Goal: Task Accomplishment & Management: Manage account settings

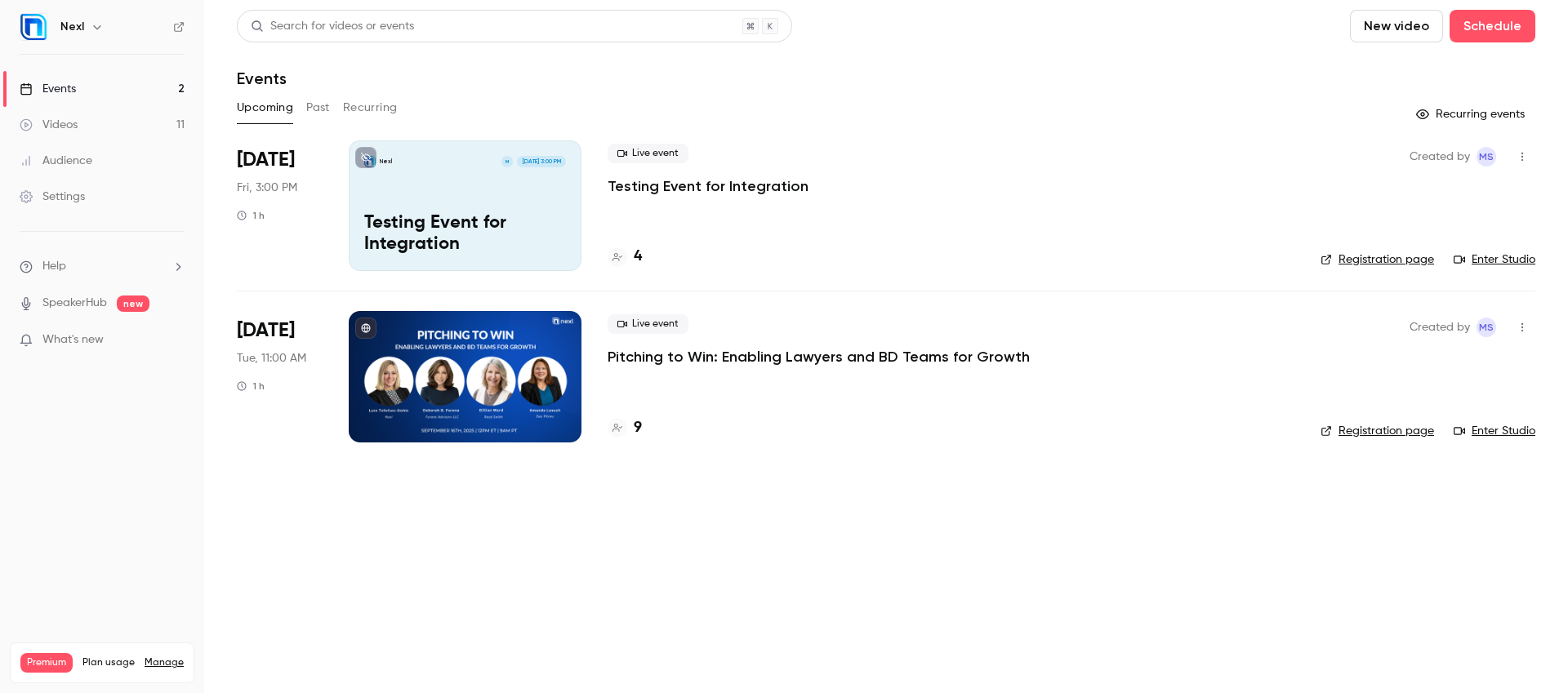
click at [928, 351] on p "Pitching to Win: Enabling Lawyers and BD Teams for Growth" at bounding box center [818, 357] width 422 height 19
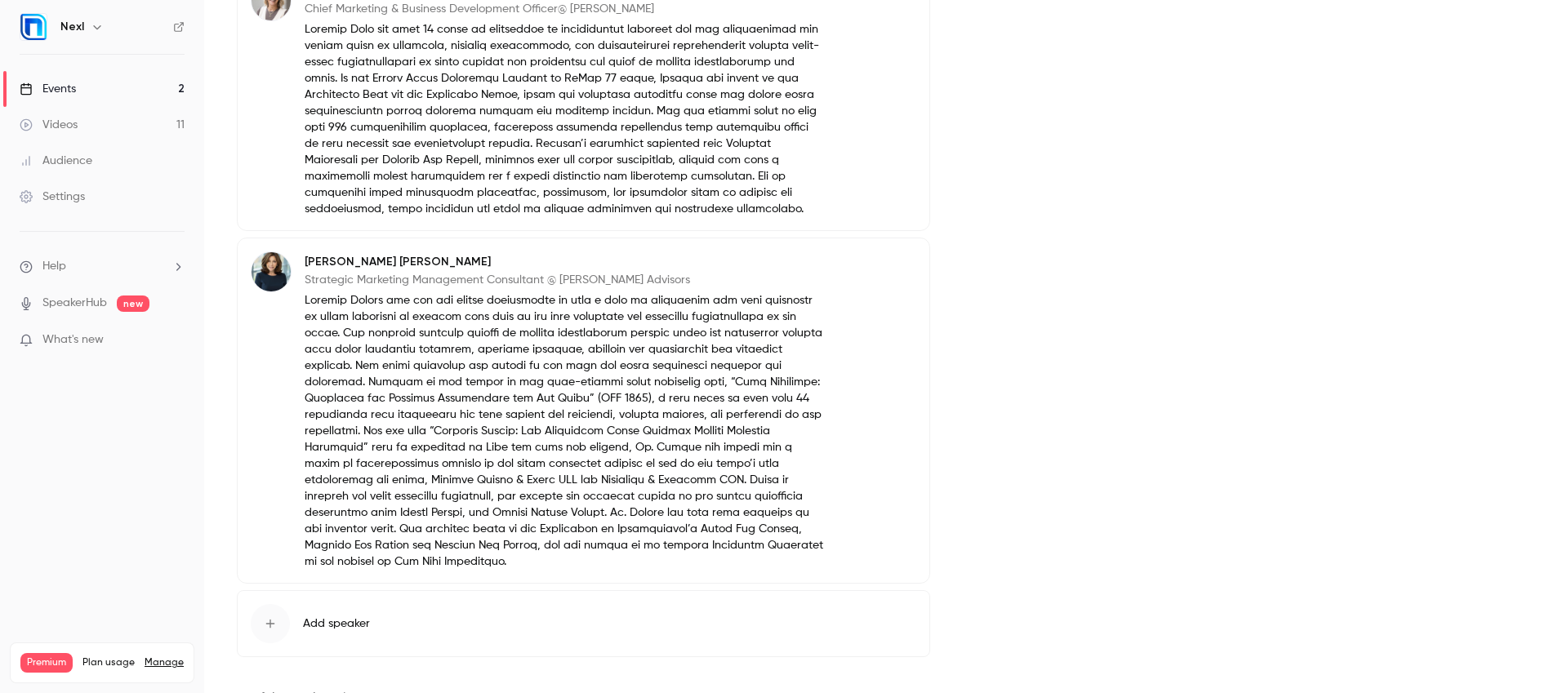
scroll to position [1467, 0]
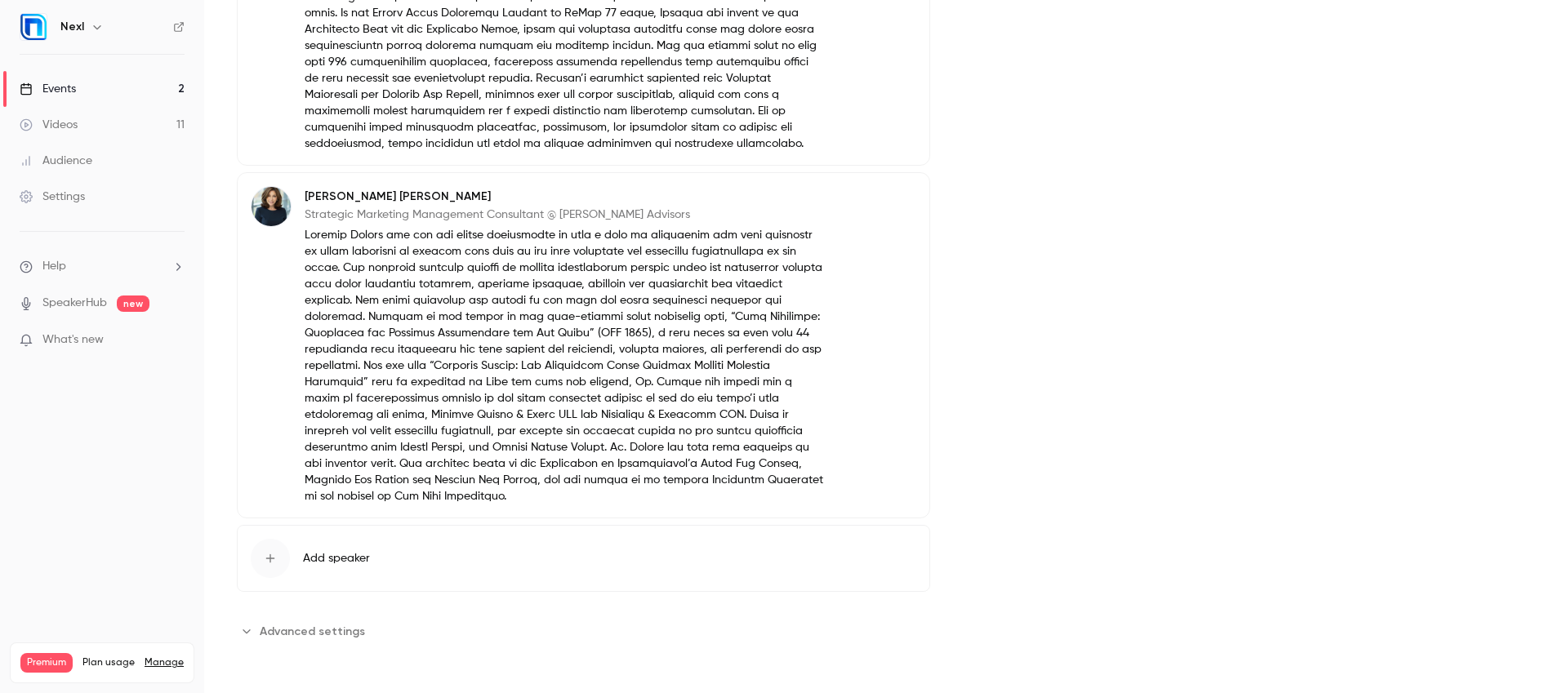
click at [123, 90] on link "Events 2" at bounding box center [101, 89] width 204 height 36
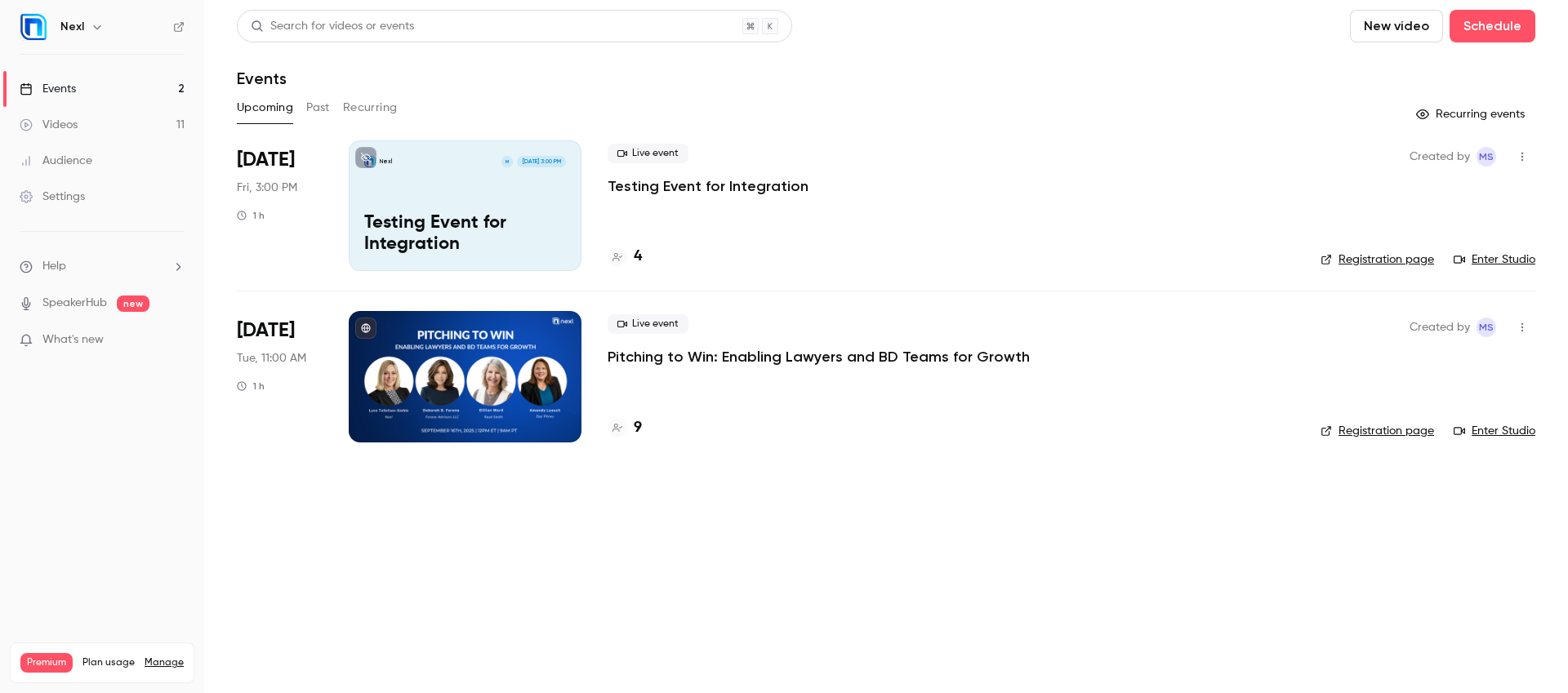
click at [1404, 37] on button "New video" at bounding box center [1396, 26] width 93 height 33
click at [96, 84] on div at bounding box center [784, 346] width 1568 height 693
click at [1531, 323] on button "button" at bounding box center [1522, 327] width 26 height 26
click at [1511, 24] on div at bounding box center [784, 346] width 1568 height 693
click at [1492, 19] on button "Schedule" at bounding box center [1492, 26] width 85 height 33
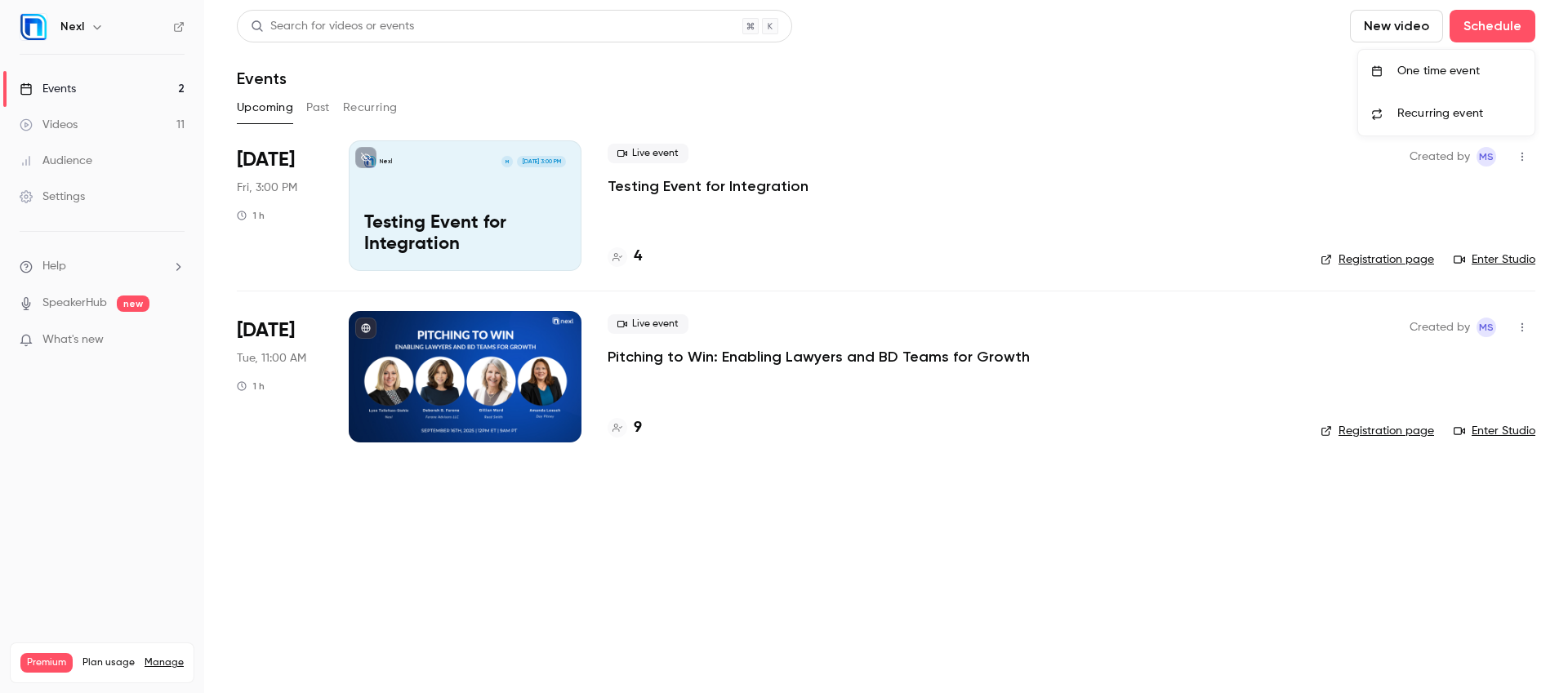
click at [1461, 64] on div "One time event" at bounding box center [1459, 70] width 124 height 16
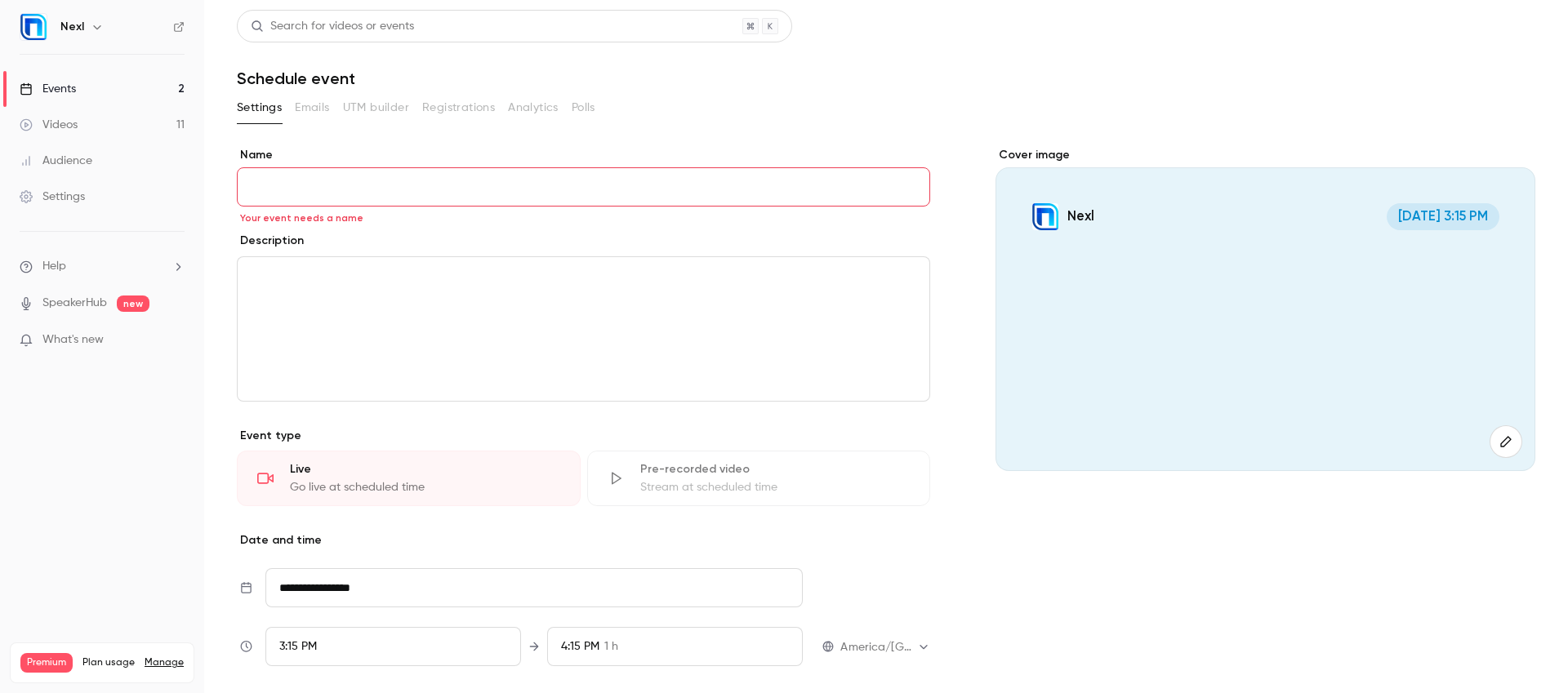
paste input "**********"
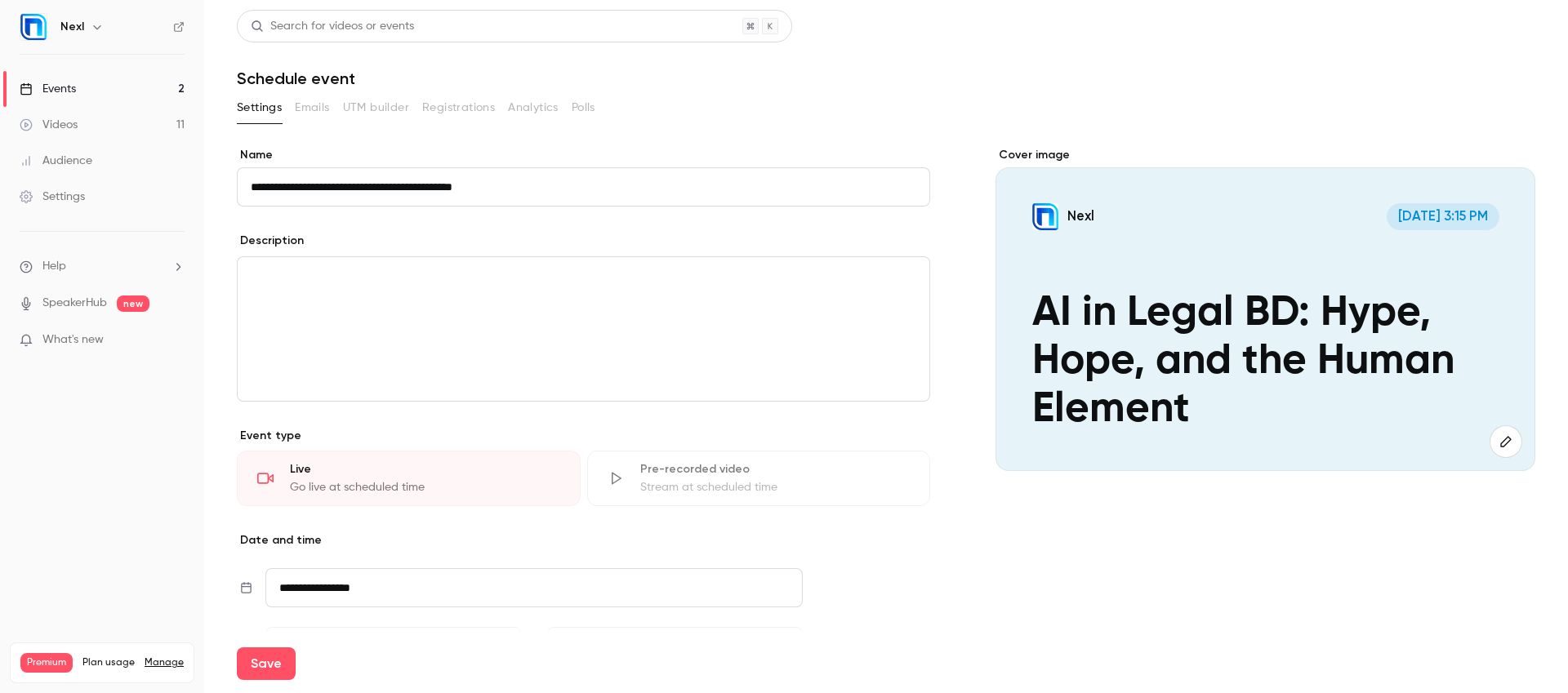
type input "**********"
click at [595, 324] on div "editor" at bounding box center [583, 329] width 691 height 144
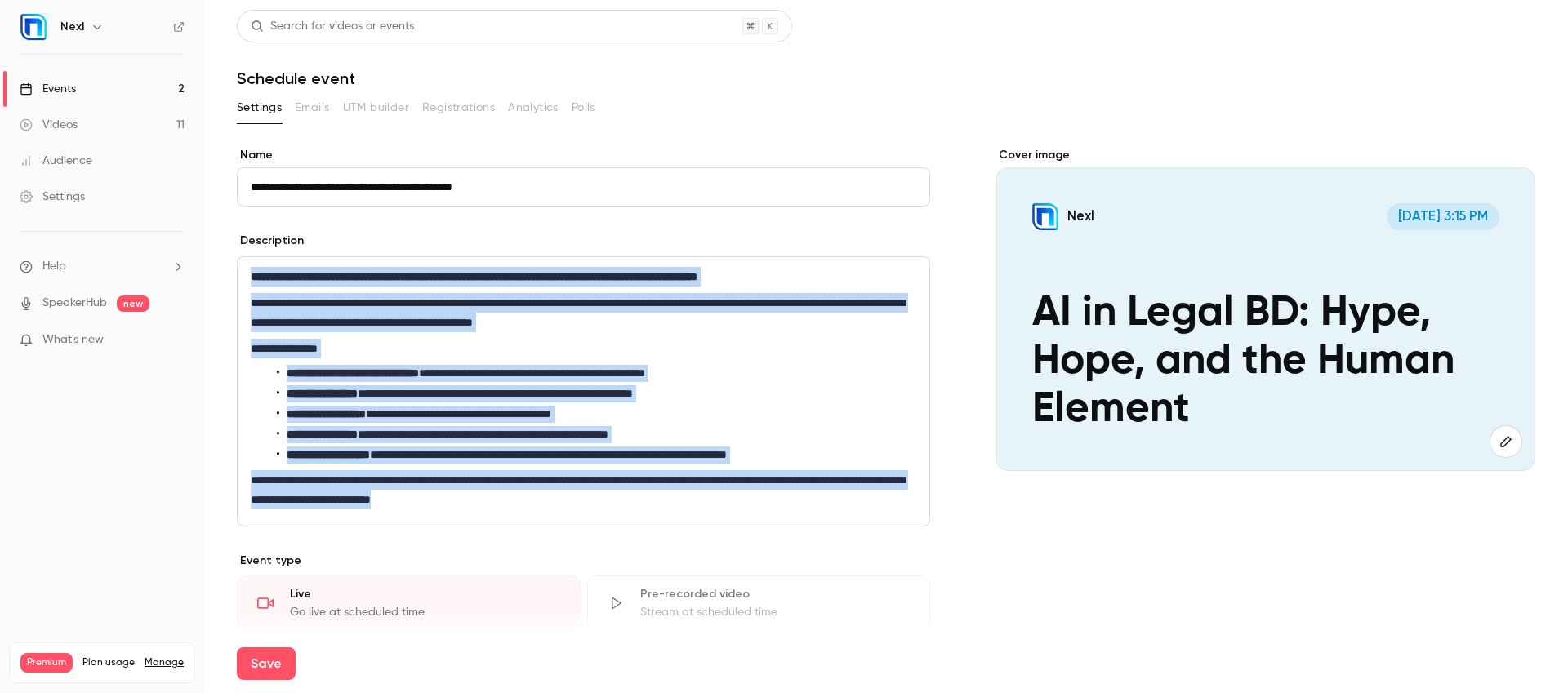
drag, startPoint x: 249, startPoint y: 274, endPoint x: 636, endPoint y: 527, distance: 462.4
click at [636, 527] on div "**********" at bounding box center [583, 549] width 693 height 805
copy div "**********"
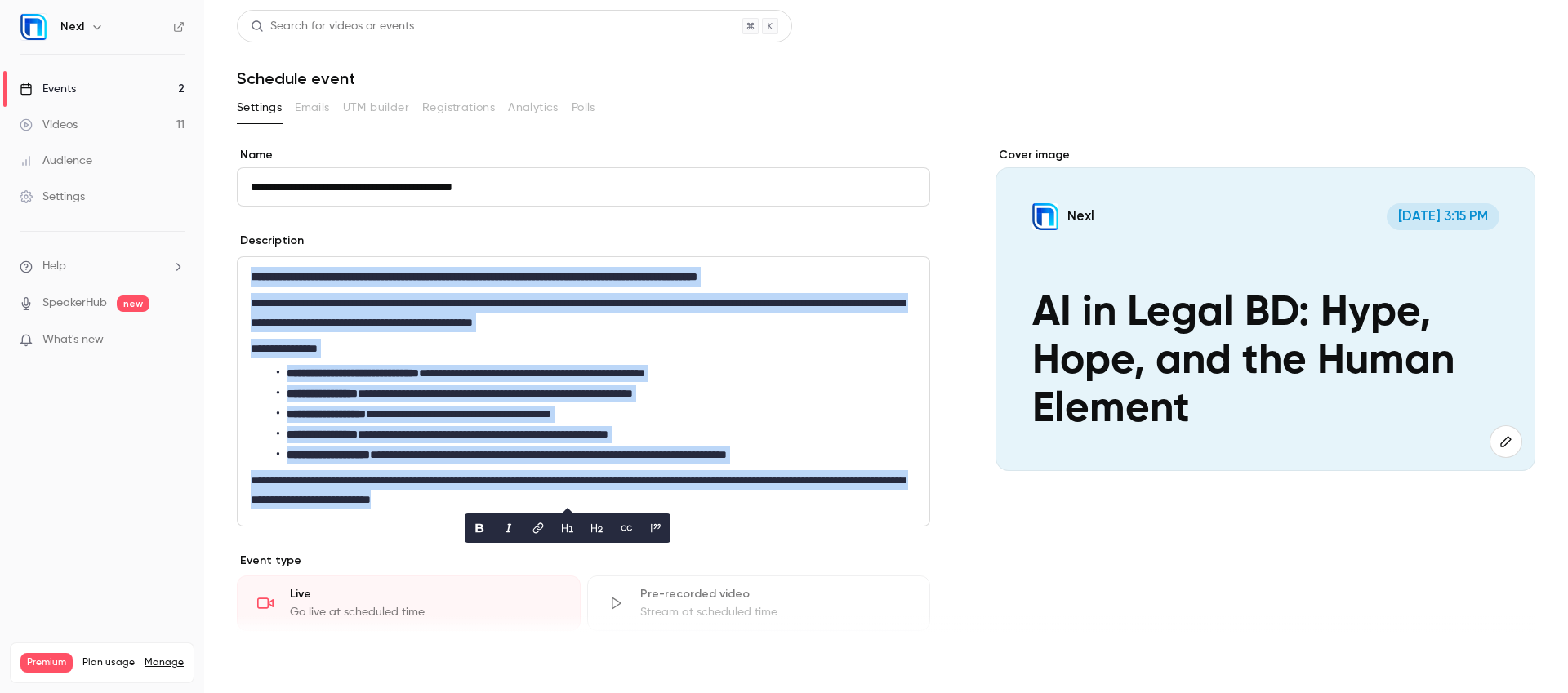
click at [262, 664] on button "Save" at bounding box center [266, 663] width 59 height 33
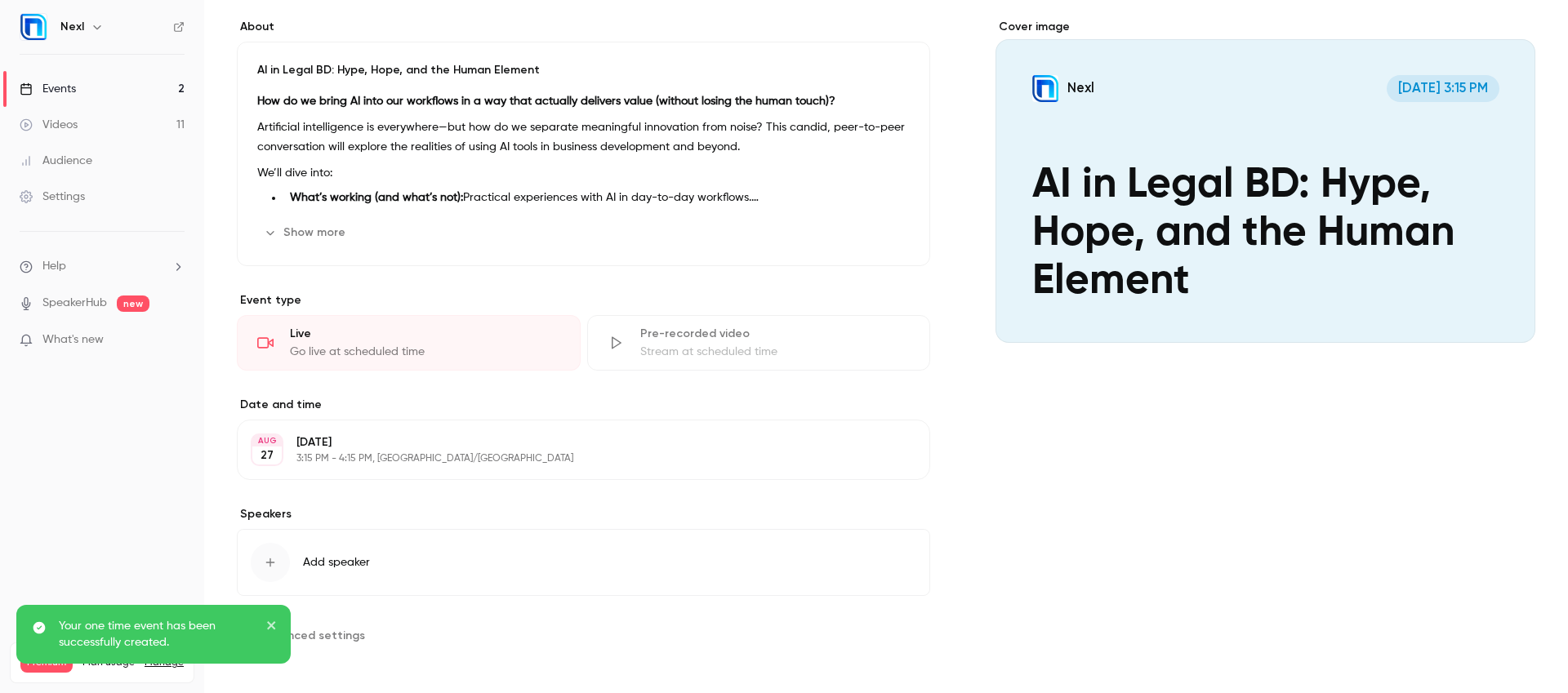
scroll to position [131, 0]
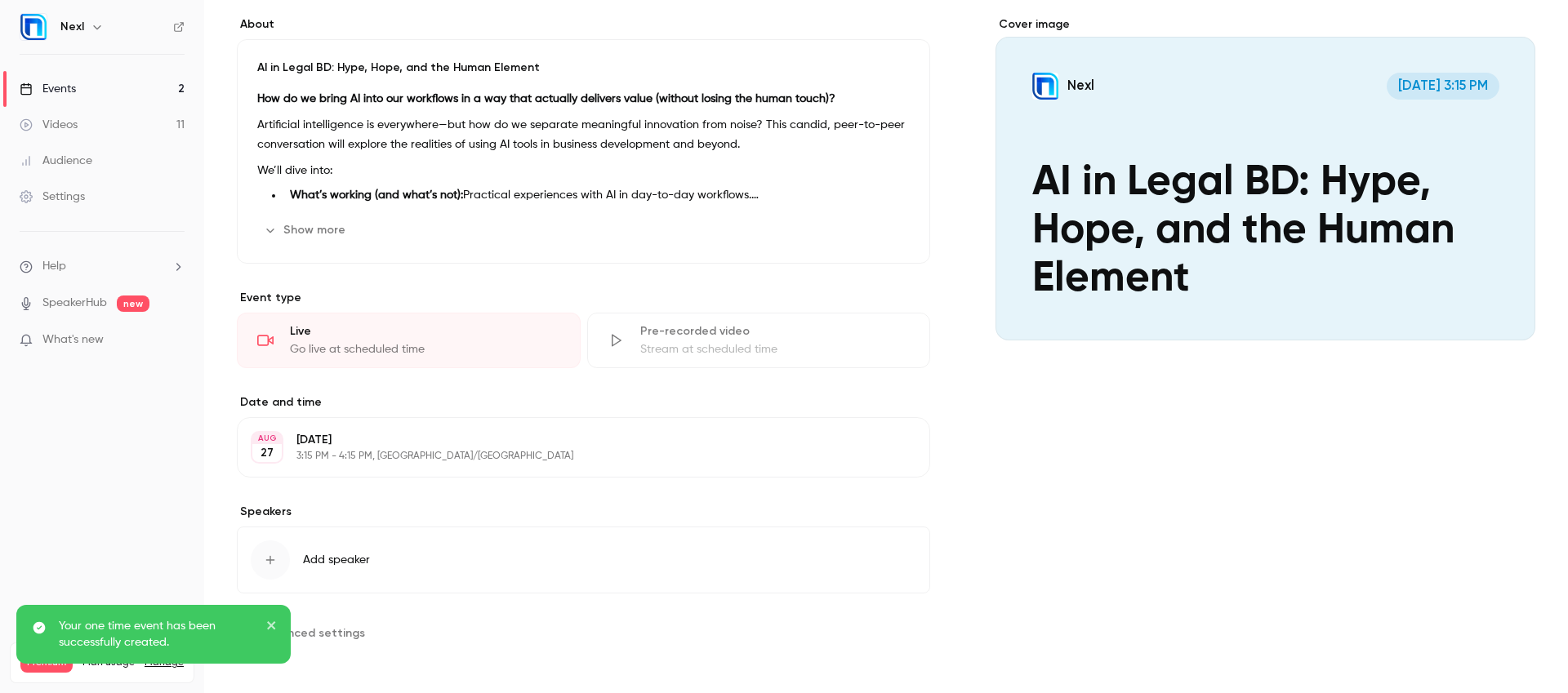
click at [363, 559] on span "Add speaker" at bounding box center [336, 559] width 67 height 16
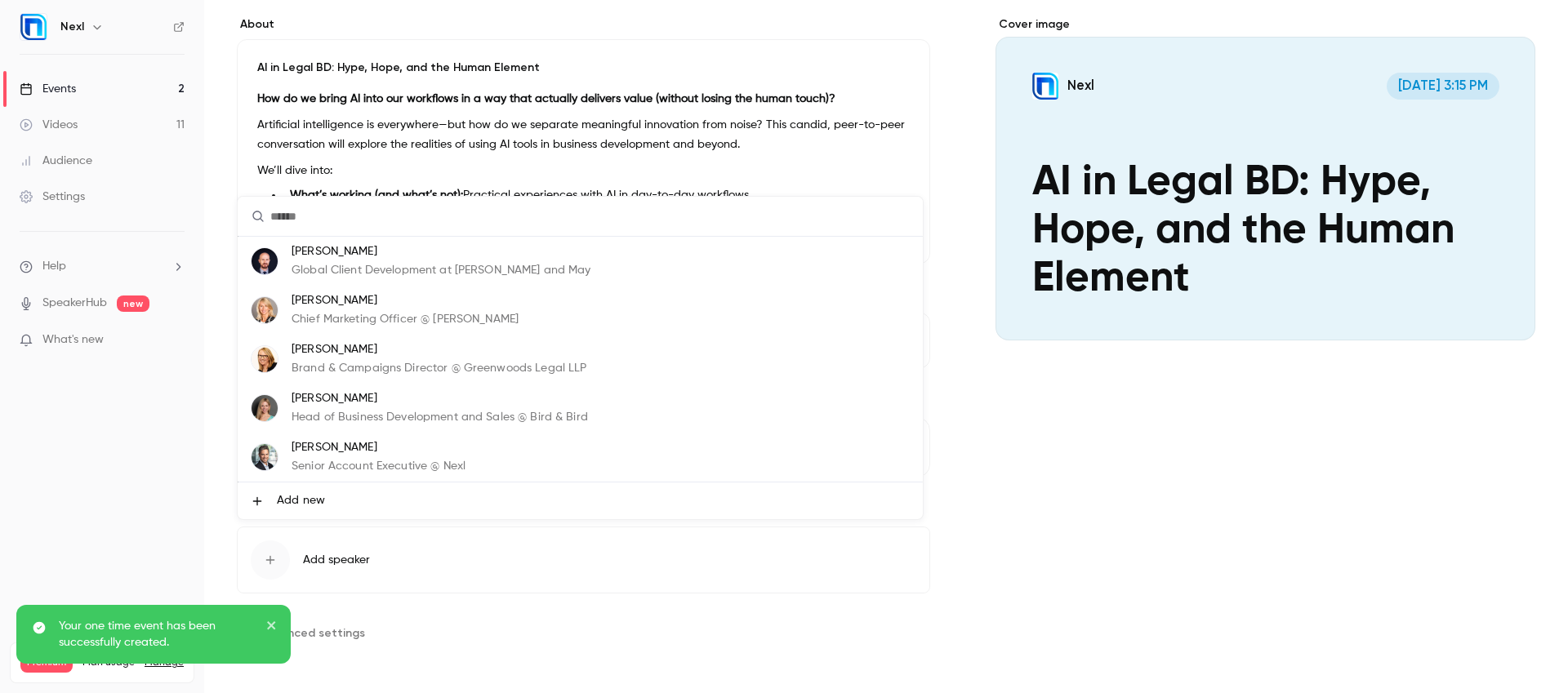
click at [342, 450] on p "Jason Broomfield" at bounding box center [379, 448] width 174 height 17
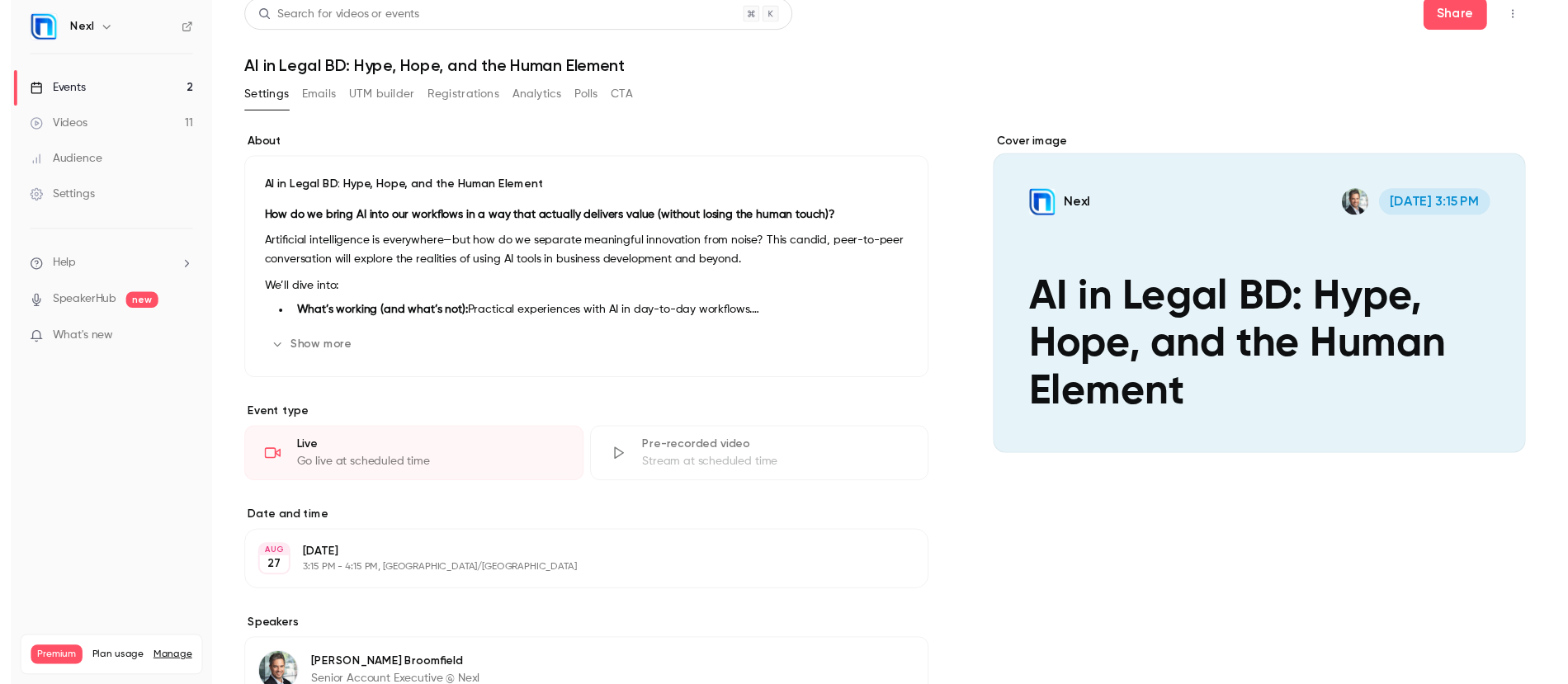
scroll to position [10, 0]
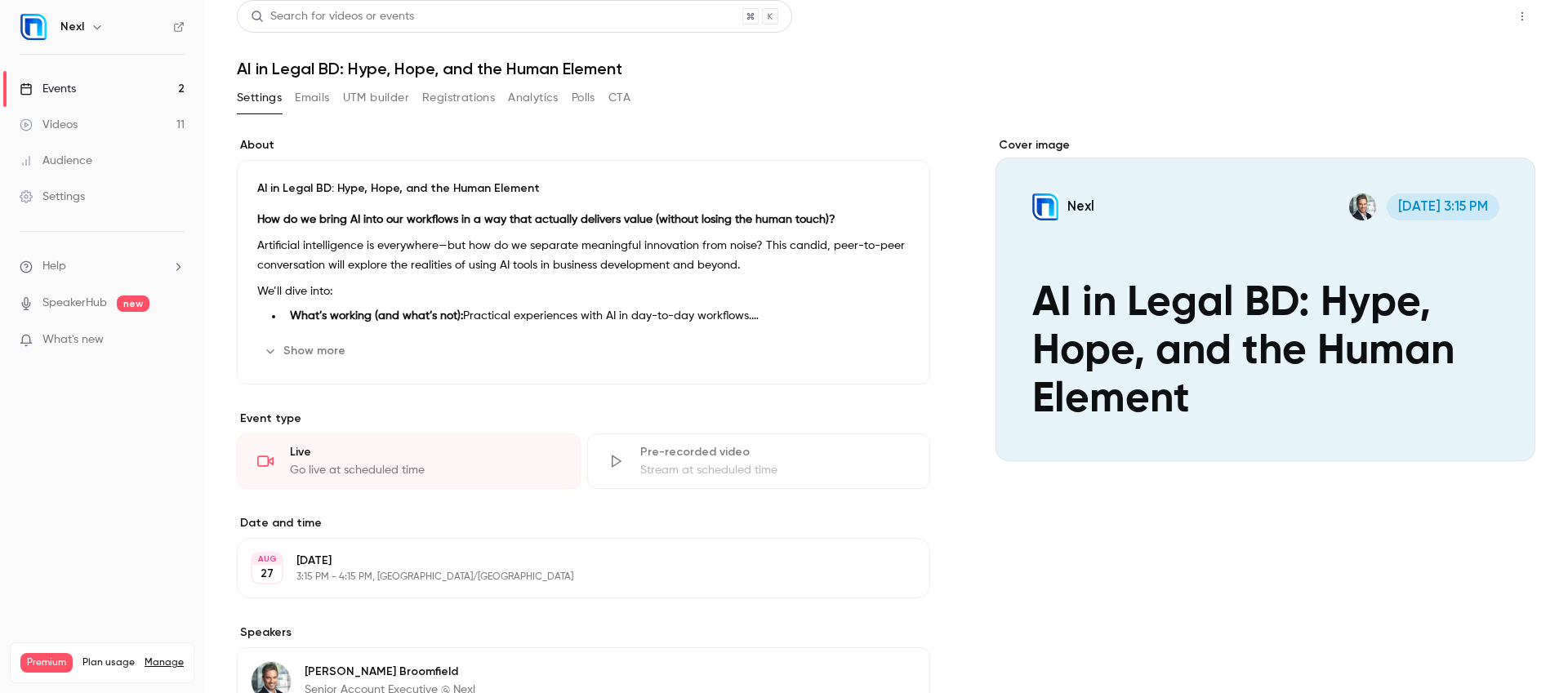
click at [1457, 9] on button "Share" at bounding box center [1463, 16] width 64 height 33
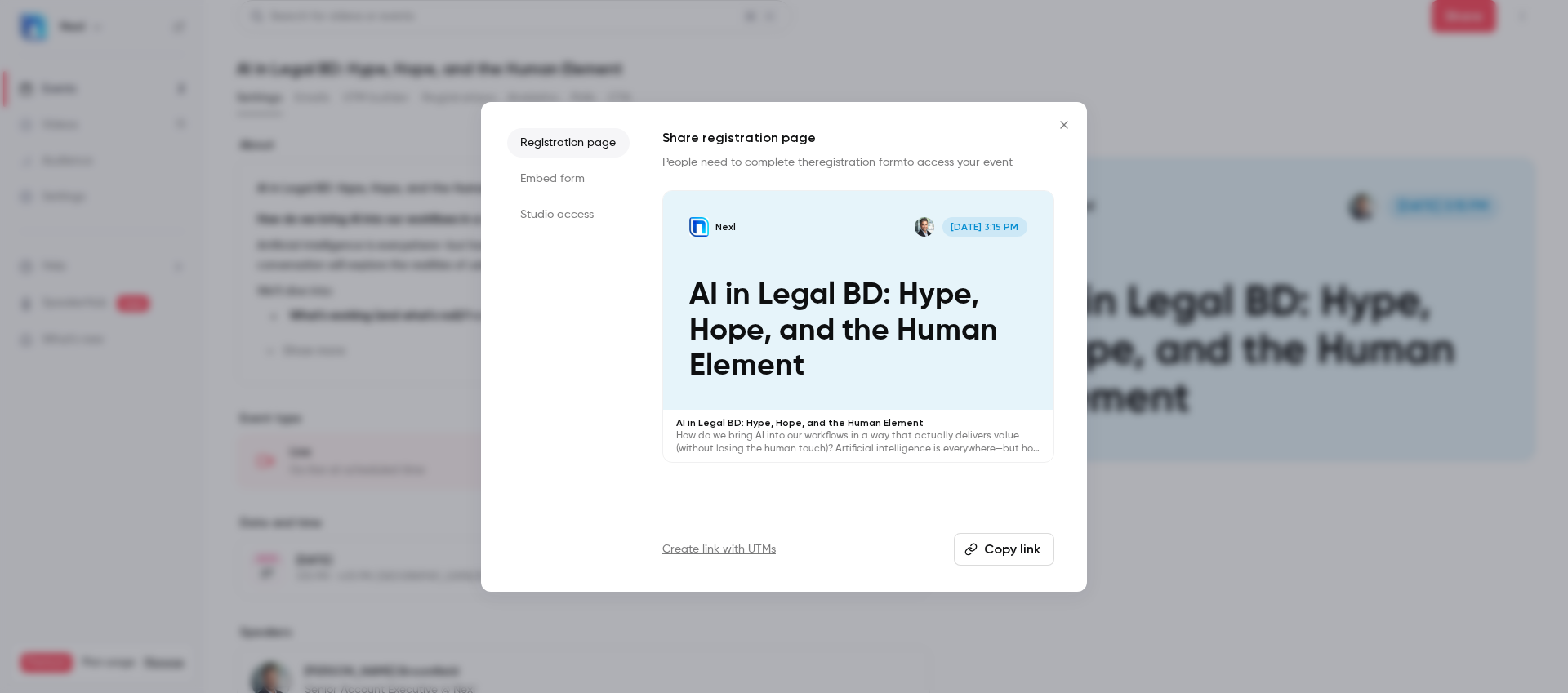
click at [998, 546] on button "Copy link" at bounding box center [1003, 549] width 101 height 33
click at [1065, 116] on button "Close" at bounding box center [1063, 124] width 33 height 33
click at [1065, 116] on div "Settings Emails UTM builder Registrations Analytics Polls CTA" at bounding box center [886, 101] width 1298 height 33
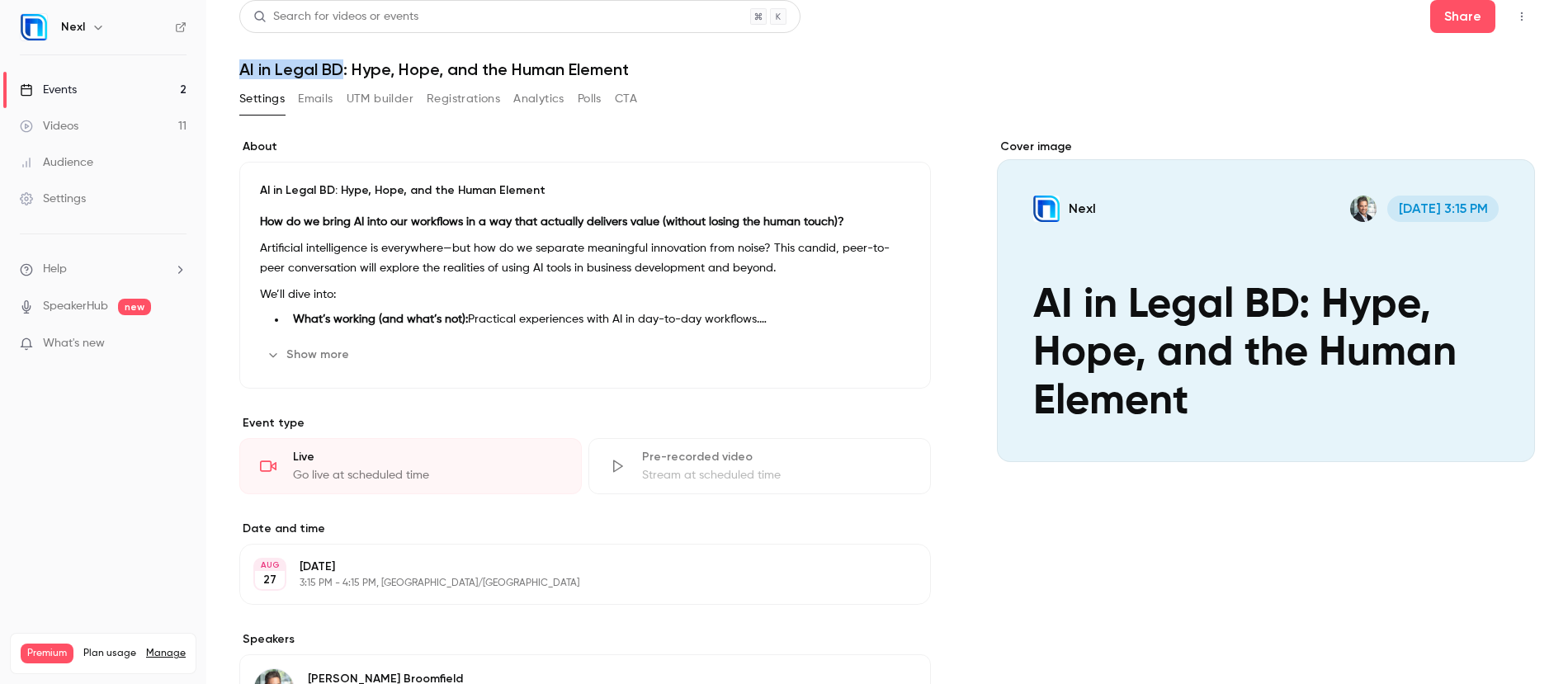
drag, startPoint x: 244, startPoint y: 72, endPoint x: 343, endPoint y: 65, distance: 99.2
click at [343, 65] on h1 "AI in Legal BD: Hype, Hope, and the Human Element" at bounding box center [887, 69] width 1296 height 20
copy h1 "AI in Legal BD"
click at [356, 68] on h1 "AI in Legal BD: Hype, Hope, and the Human Element" at bounding box center [887, 69] width 1296 height 20
drag, startPoint x: 355, startPoint y: 68, endPoint x: 594, endPoint y: 91, distance: 240.1
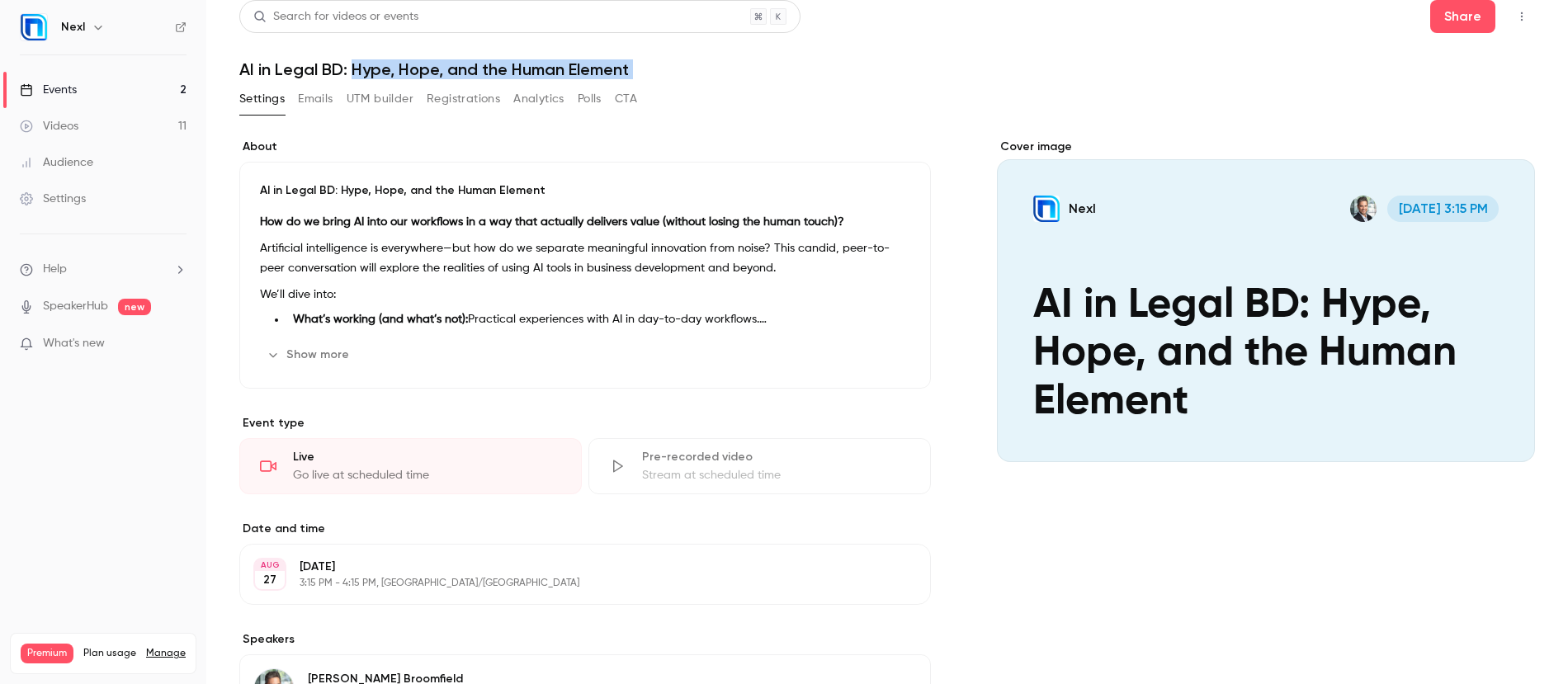
click at [594, 91] on div "Search for videos or events Share AI in Legal BD: Hype, Hope, and the Human Ele…" at bounding box center [887, 503] width 1296 height 1006
copy div "Hype, Hope, and the Human Element Settings Emails UTM builder Registrations Ana…"
click at [1503, 433] on button "Nexl Aug 27, 3:15 PM AI in Legal BD: Hype, Hope, and the Human Element" at bounding box center [1506, 432] width 33 height 33
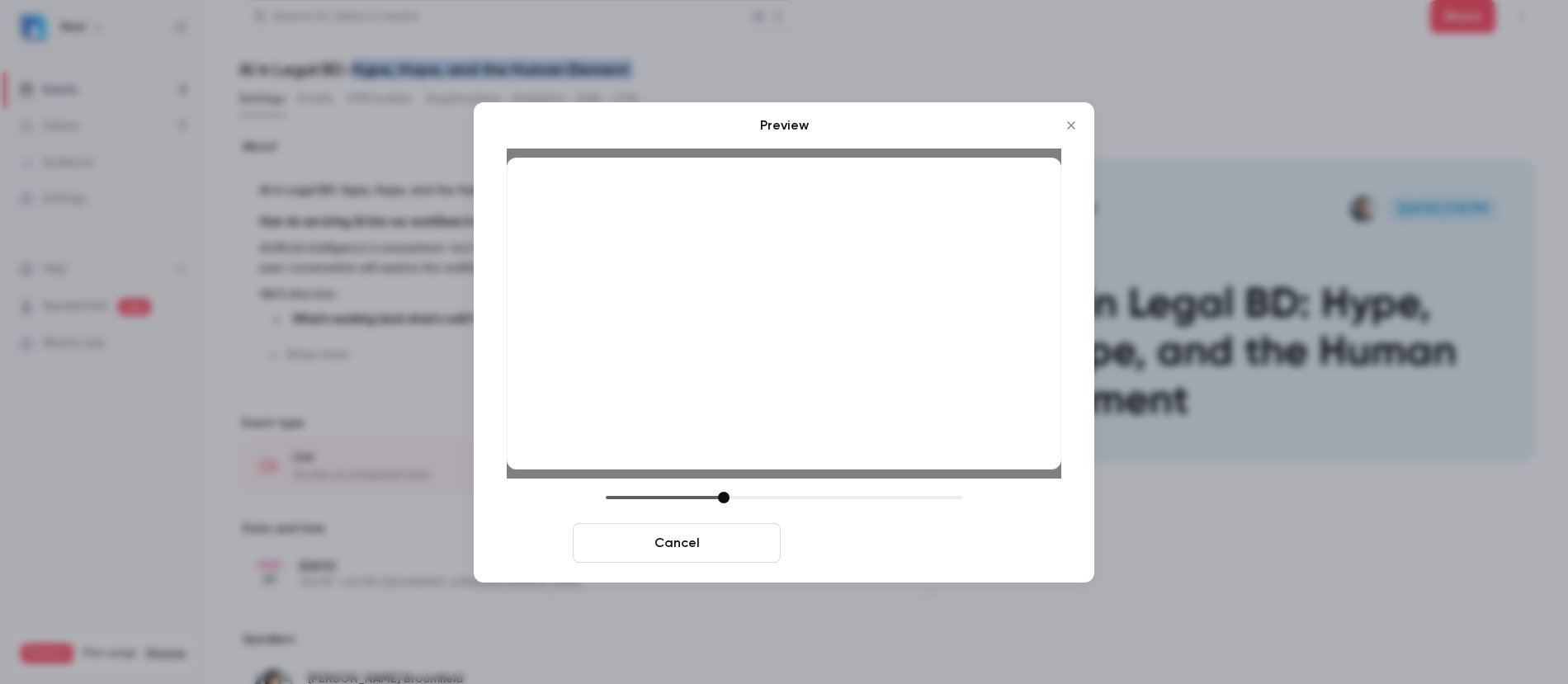
click at [905, 547] on button "Save cover" at bounding box center [891, 542] width 208 height 39
click at [903, 545] on button "Save cover" at bounding box center [891, 542] width 208 height 39
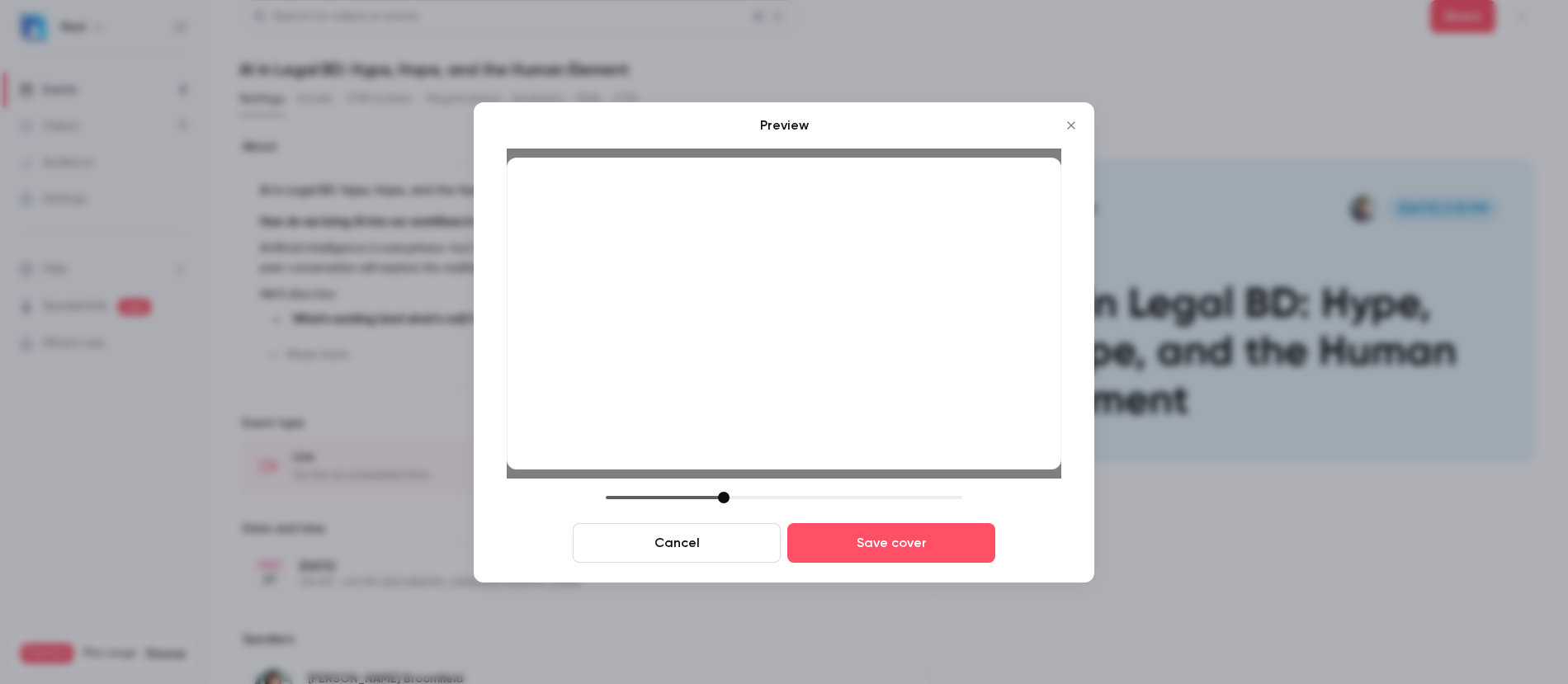
click at [514, 547] on div "Cancel Save cover" at bounding box center [784, 527] width 555 height 71
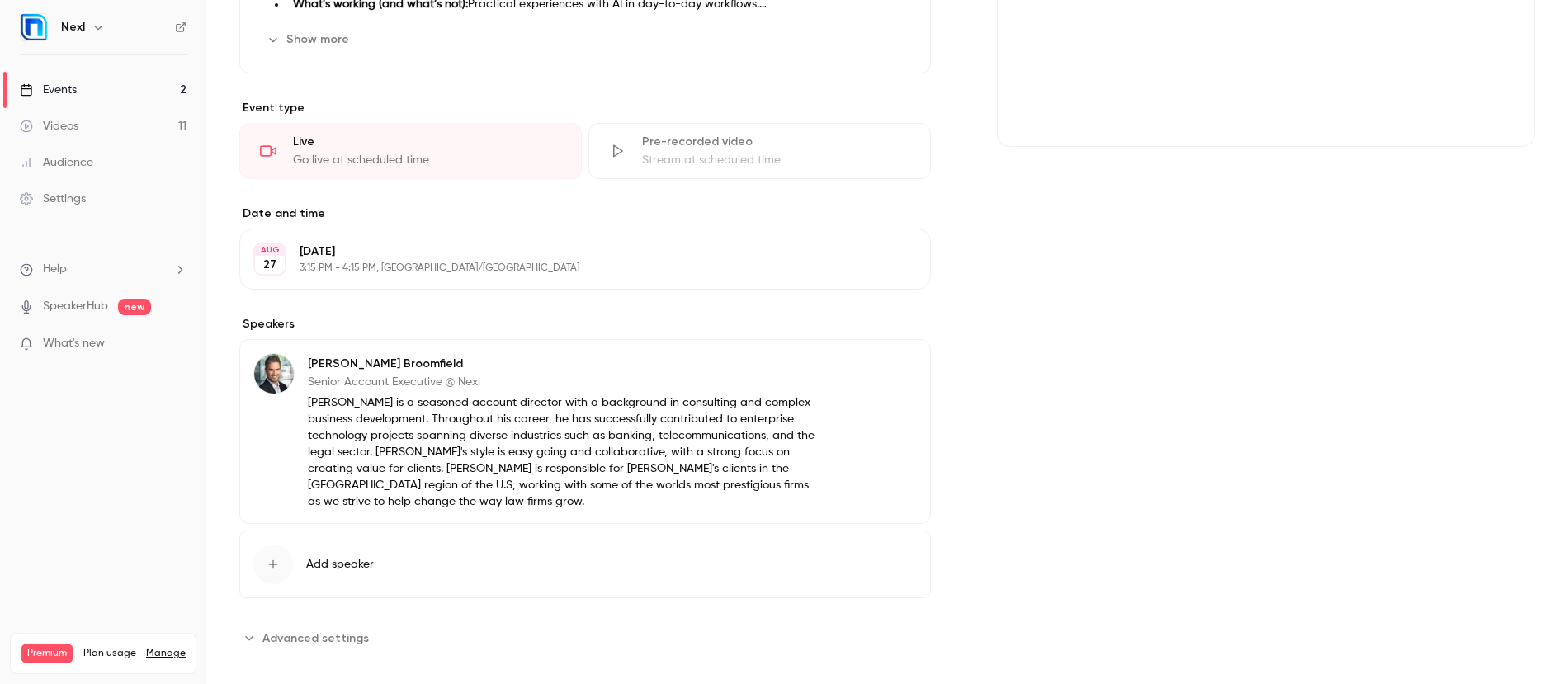
scroll to position [0, 0]
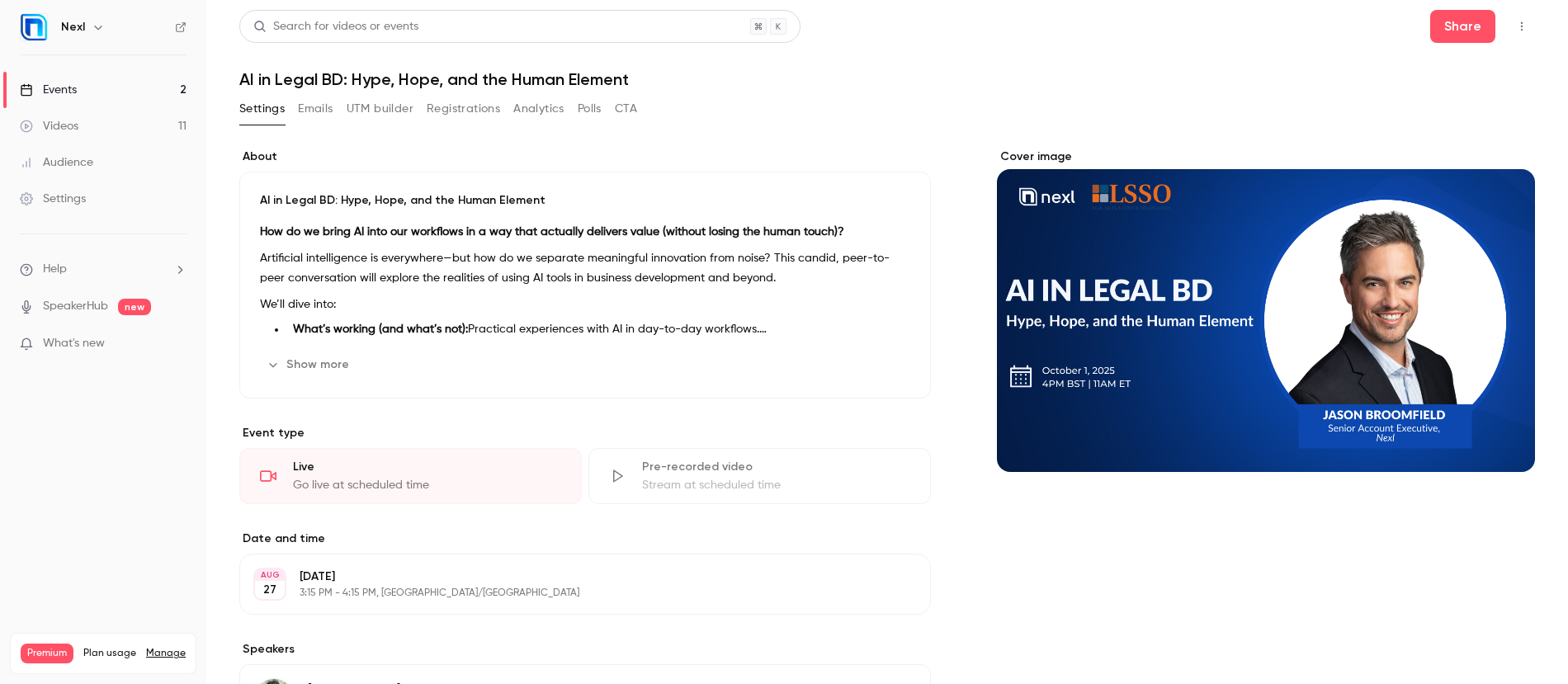
click at [73, 86] on div "Events" at bounding box center [48, 90] width 57 height 16
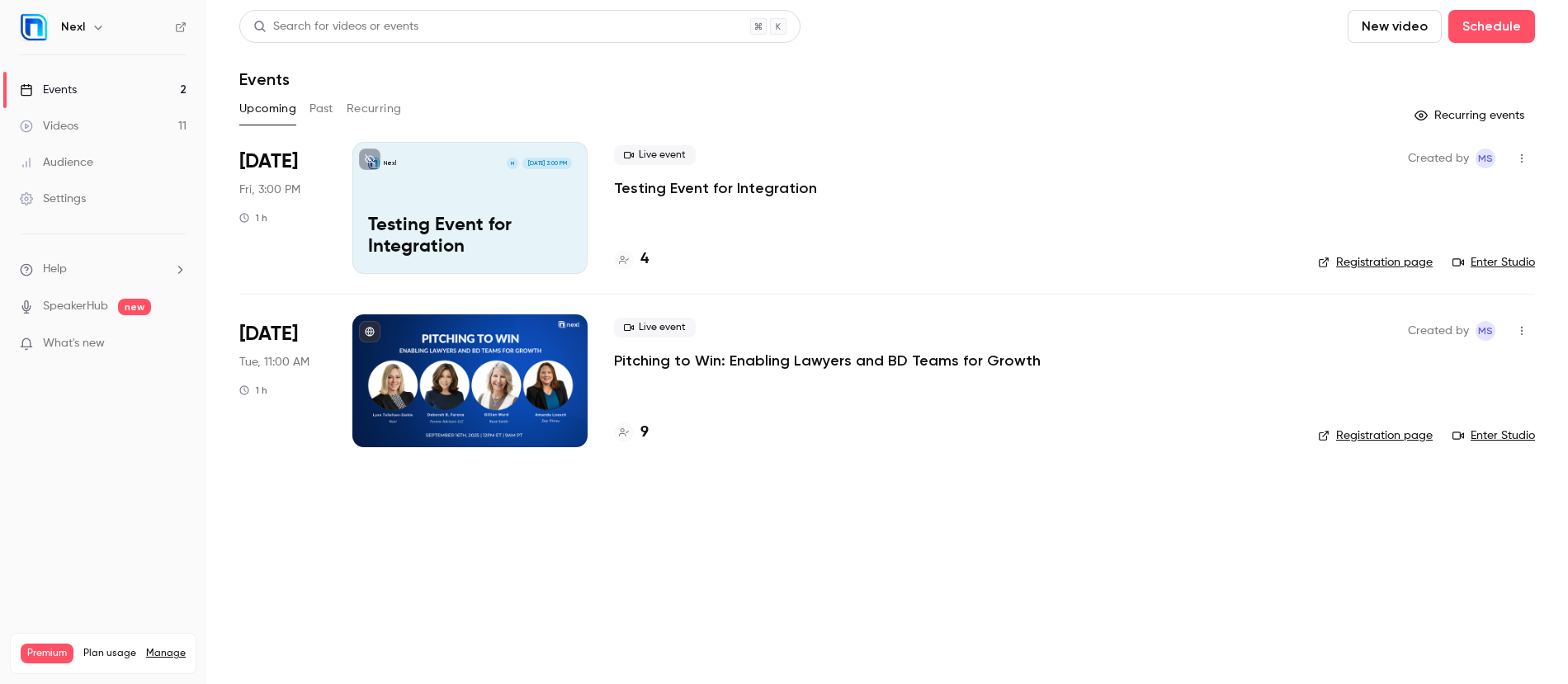
click at [324, 104] on button "Past" at bounding box center [321, 108] width 24 height 26
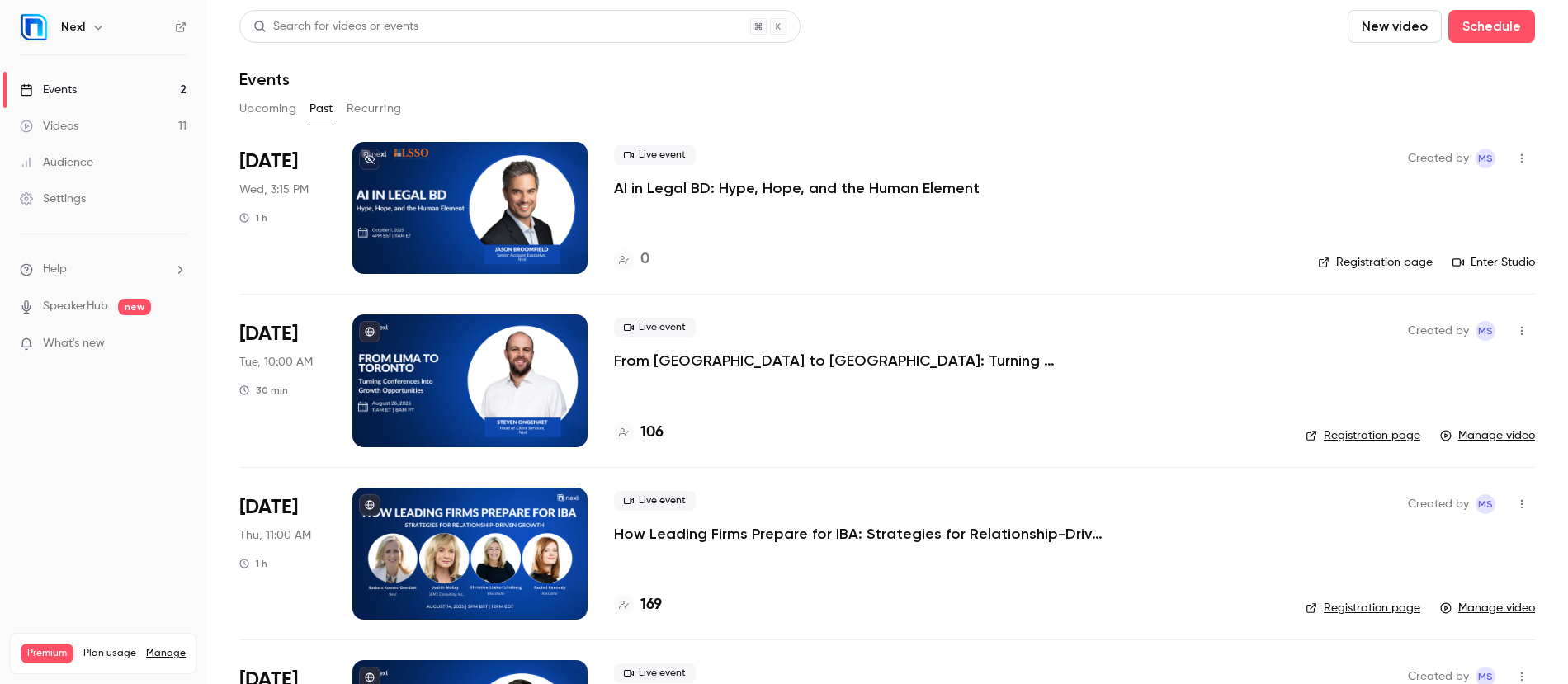
click at [715, 183] on p "AI in Legal BD: Hype, Hope, and the Human Element" at bounding box center [797, 188] width 366 height 20
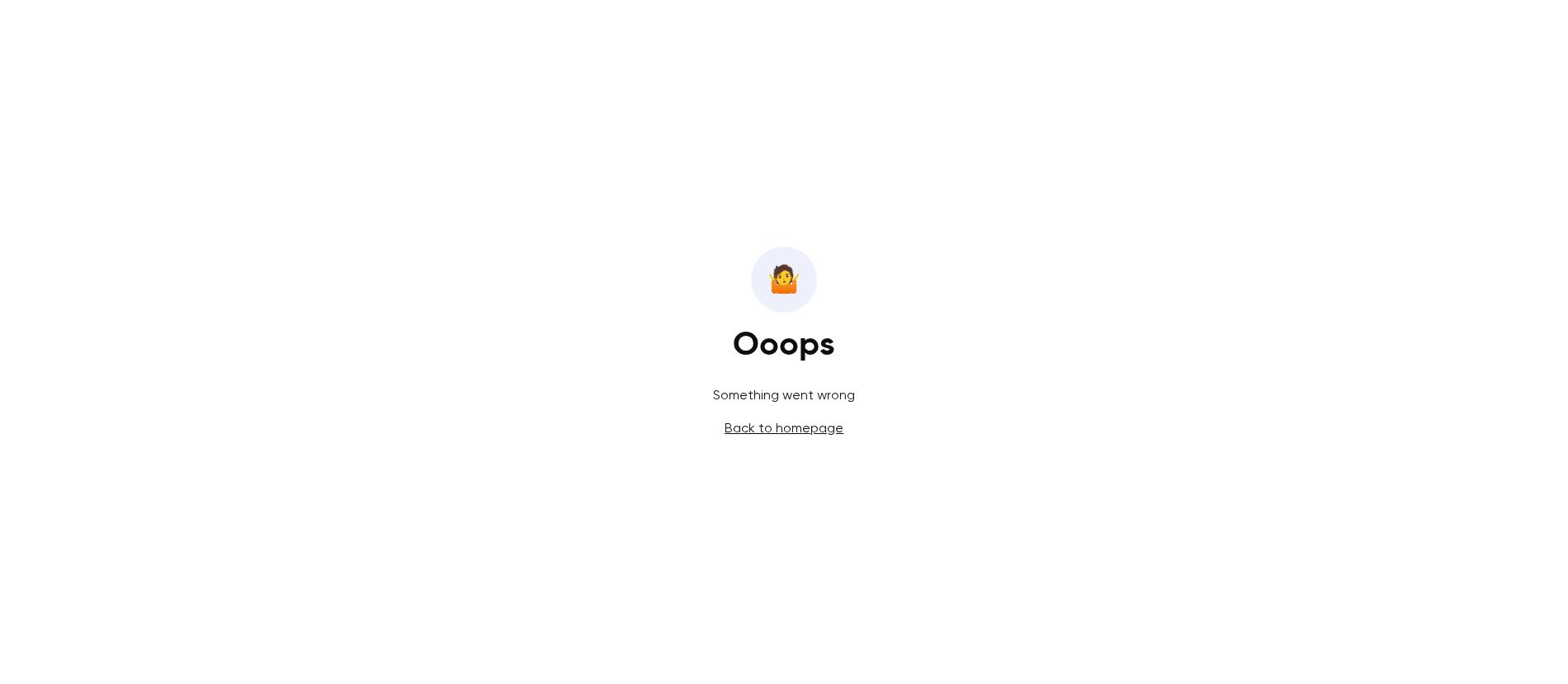
click at [825, 425] on link "Back to homepage" at bounding box center [784, 428] width 119 height 15
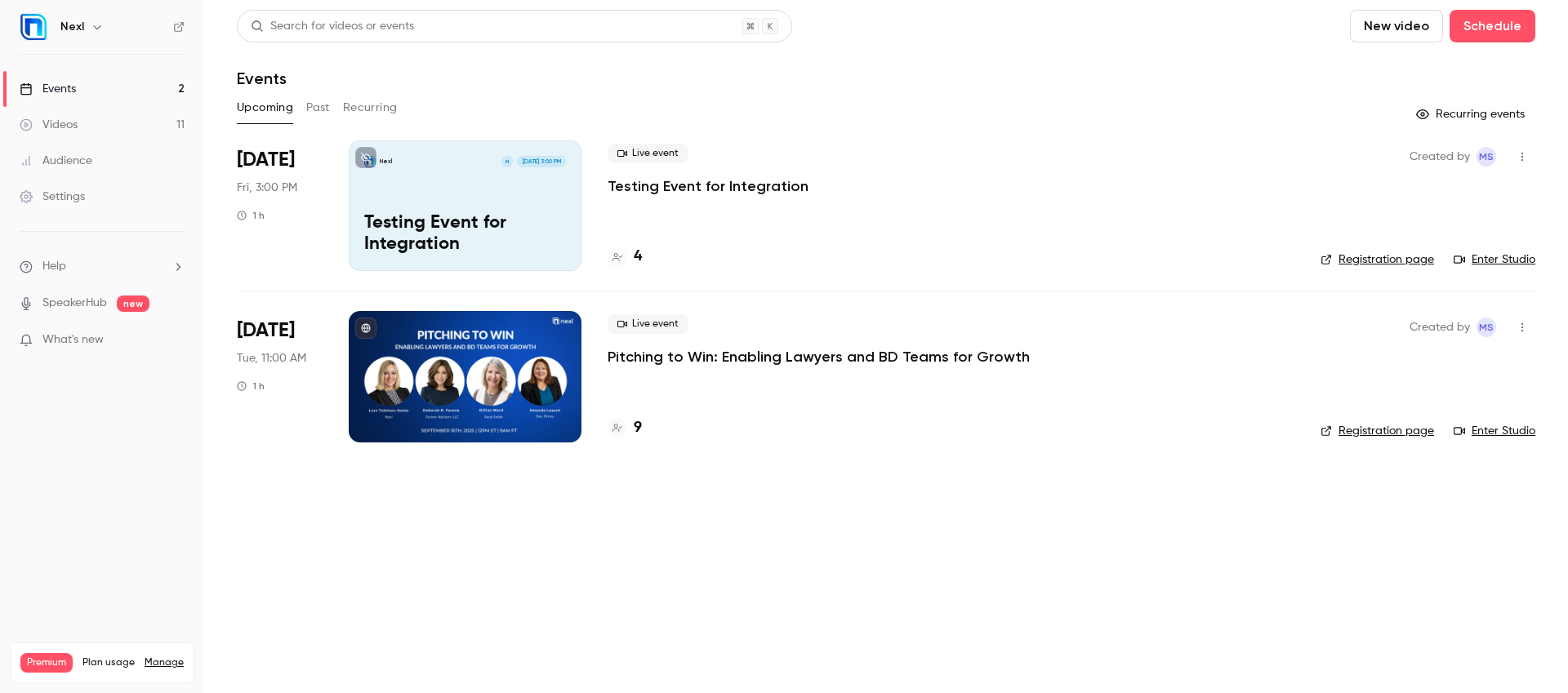
click at [313, 98] on button "Past" at bounding box center [318, 107] width 24 height 26
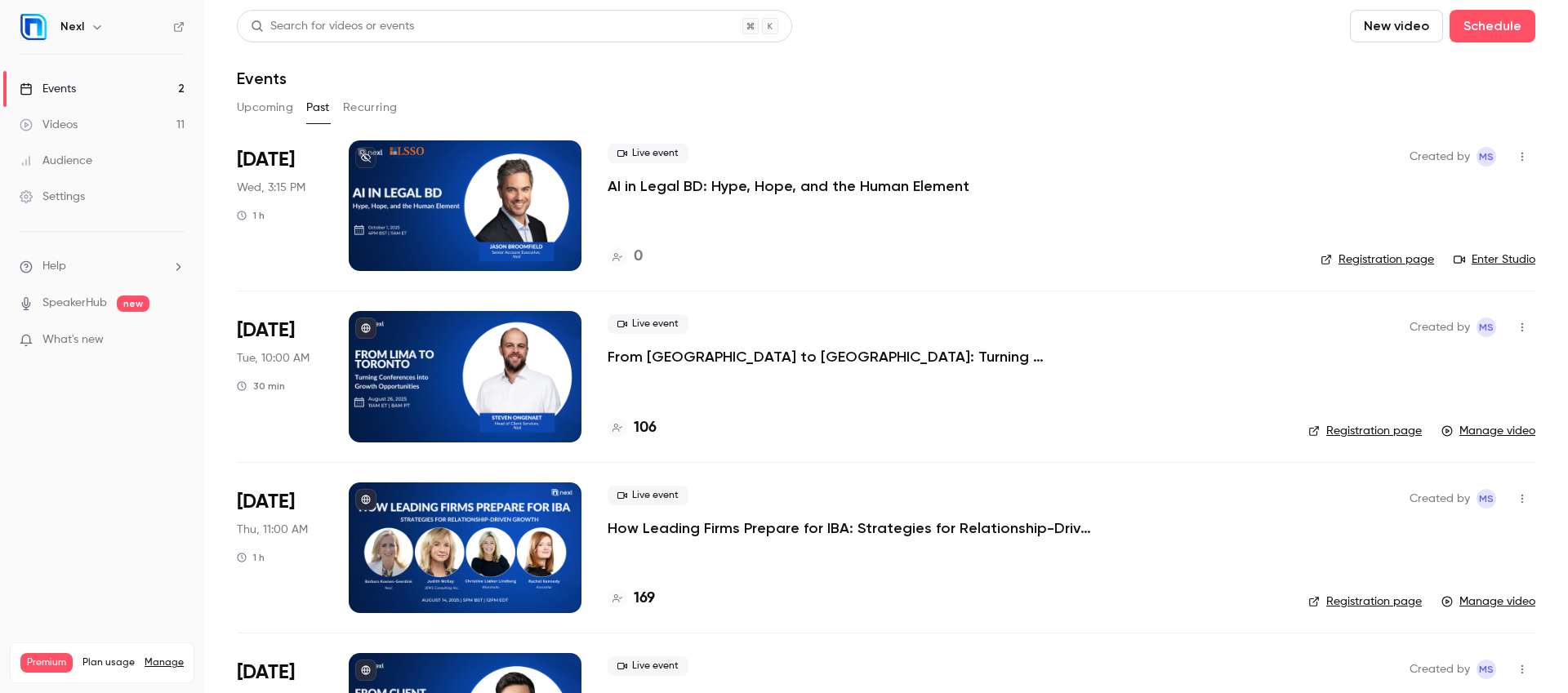
click at [1516, 151] on icon "button" at bounding box center [1522, 157] width 13 height 12
click at [550, 243] on div at bounding box center [784, 346] width 1568 height 693
click at [661, 173] on div "Live event AI in Legal BD: Hype, Hope, and the Human Element" at bounding box center [951, 170] width 686 height 52
click at [660, 187] on p "AI in Legal BD: Hype, Hope, and the Human Element" at bounding box center [789, 186] width 362 height 19
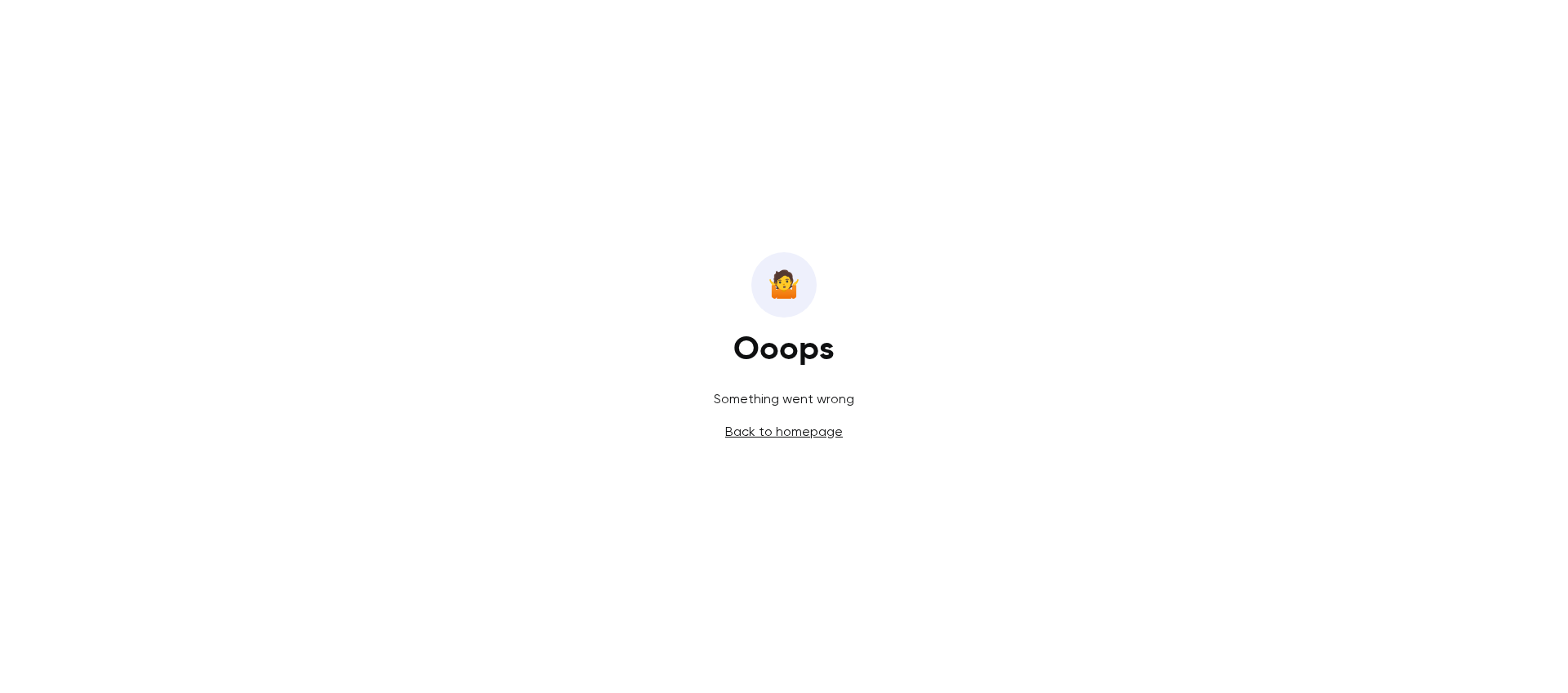
click at [804, 436] on link "Back to homepage" at bounding box center [784, 431] width 117 height 15
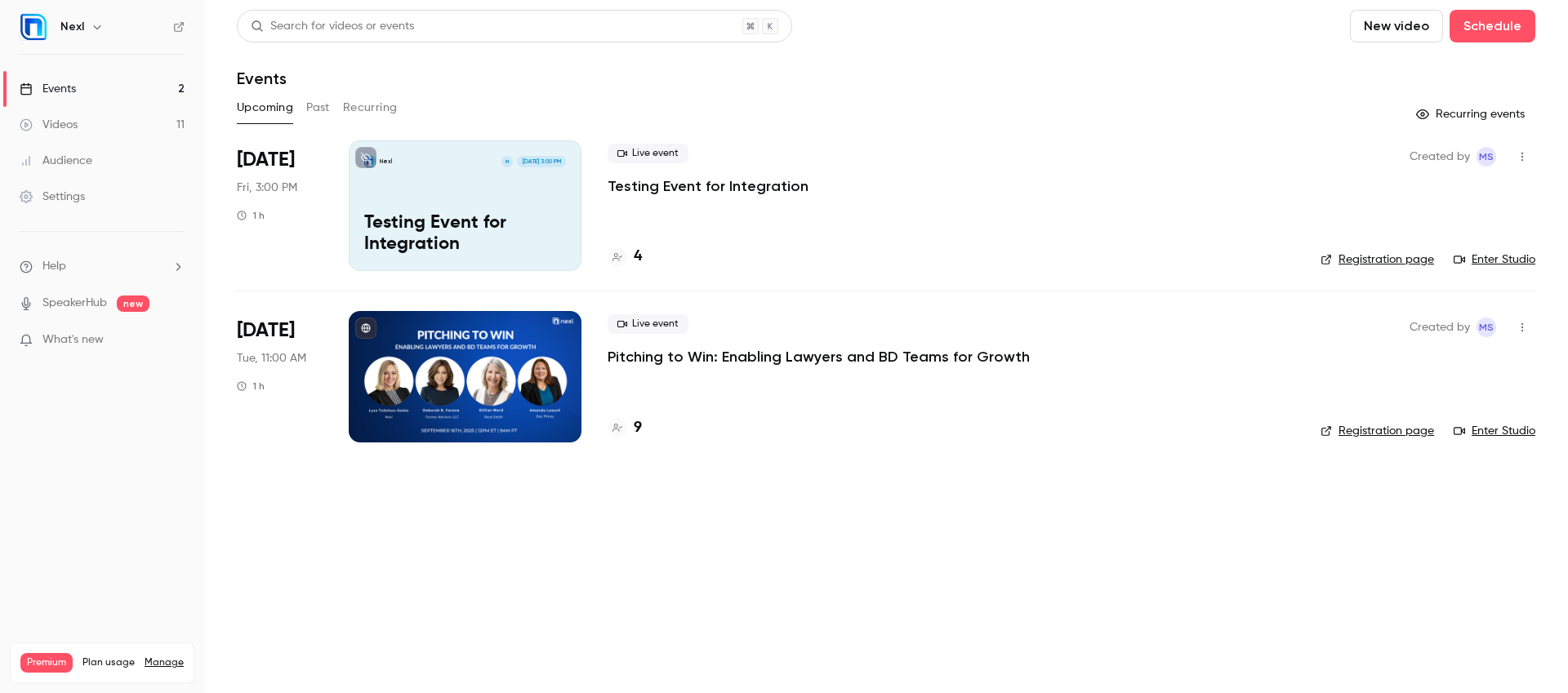
click at [333, 106] on div "Upcoming Past Recurring" at bounding box center [886, 107] width 1298 height 26
click at [327, 106] on button "Past" at bounding box center [318, 107] width 24 height 26
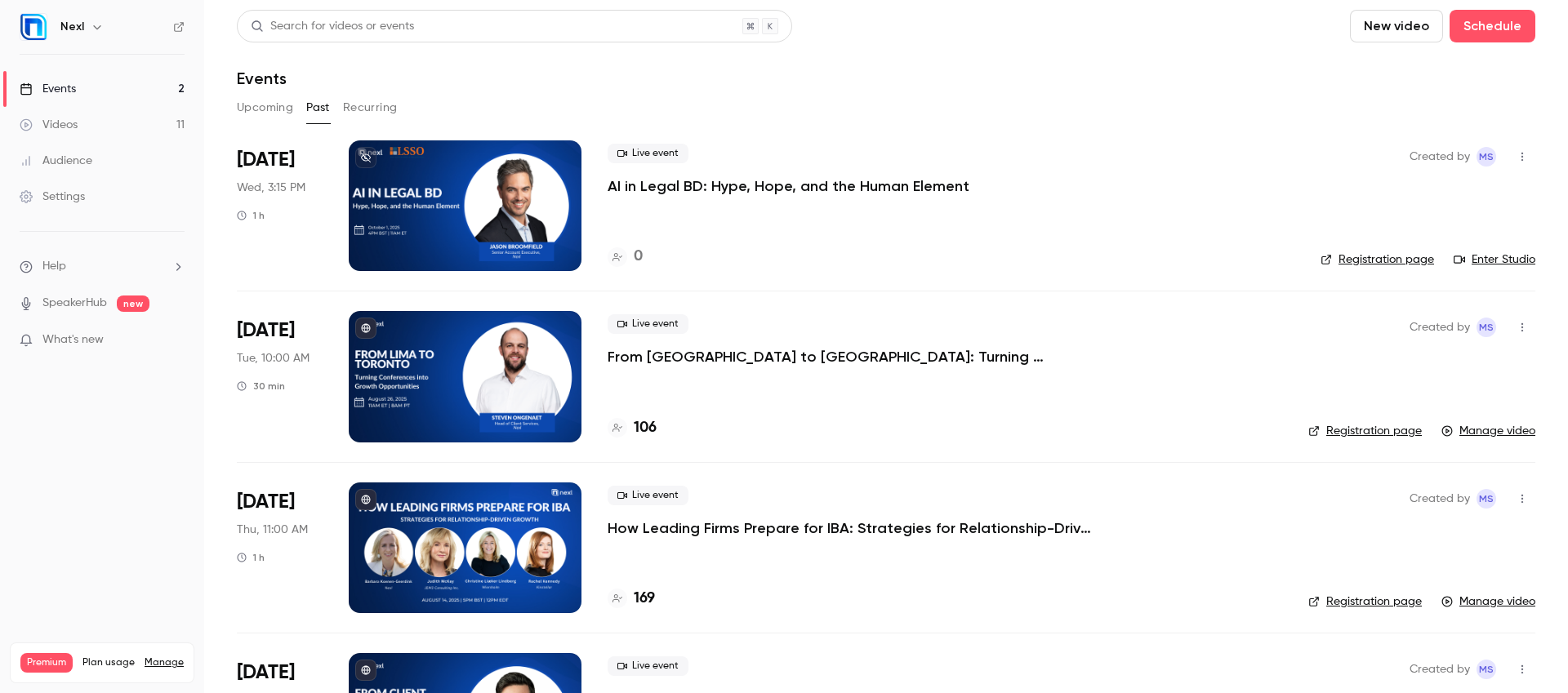
click at [279, 161] on span "[DATE]" at bounding box center [265, 160] width 58 height 26
click at [276, 197] on div "Aug 27 Wed, 3:15 PM 1 h" at bounding box center [279, 205] width 85 height 131
click at [1517, 151] on button "button" at bounding box center [1522, 156] width 26 height 26
click at [708, 360] on div at bounding box center [784, 346] width 1568 height 693
click at [521, 340] on div at bounding box center [464, 376] width 232 height 131
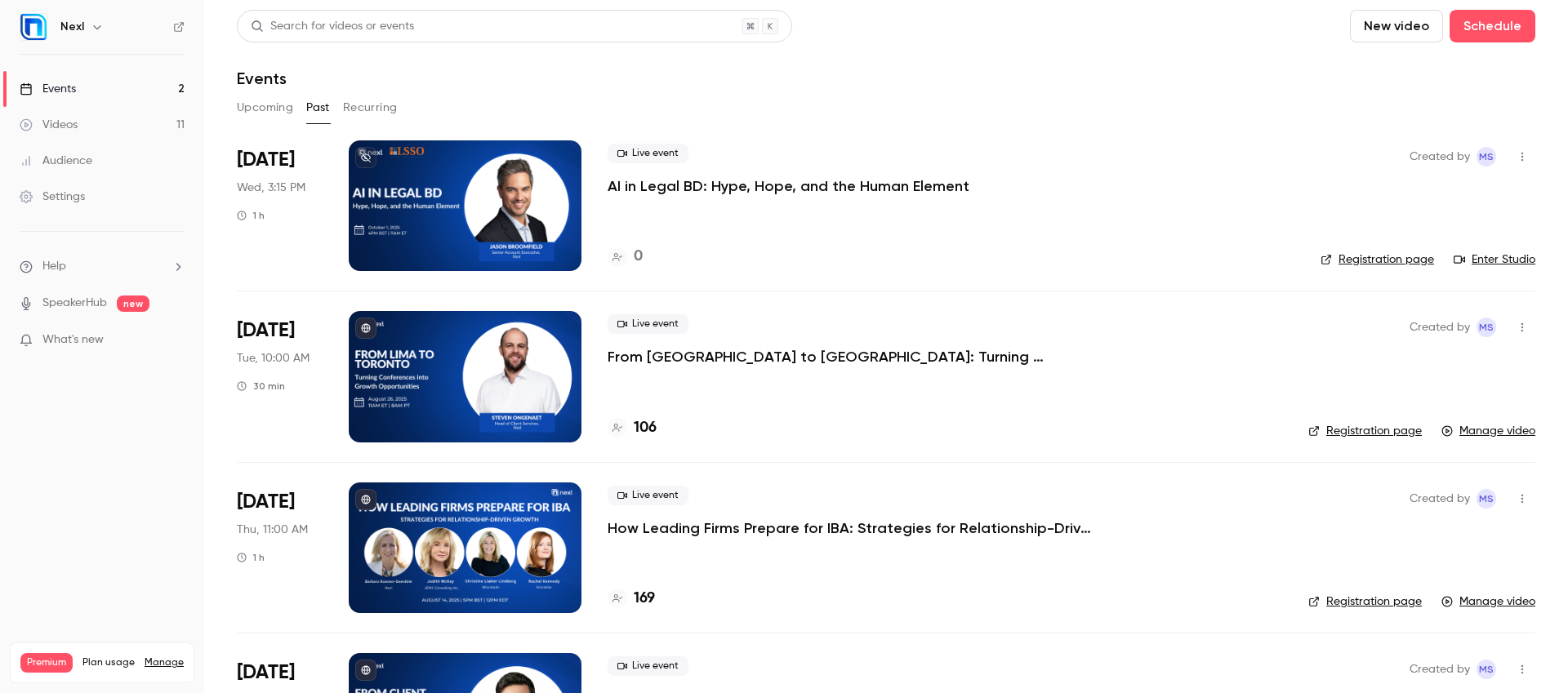
click at [372, 161] on button at bounding box center [365, 157] width 21 height 21
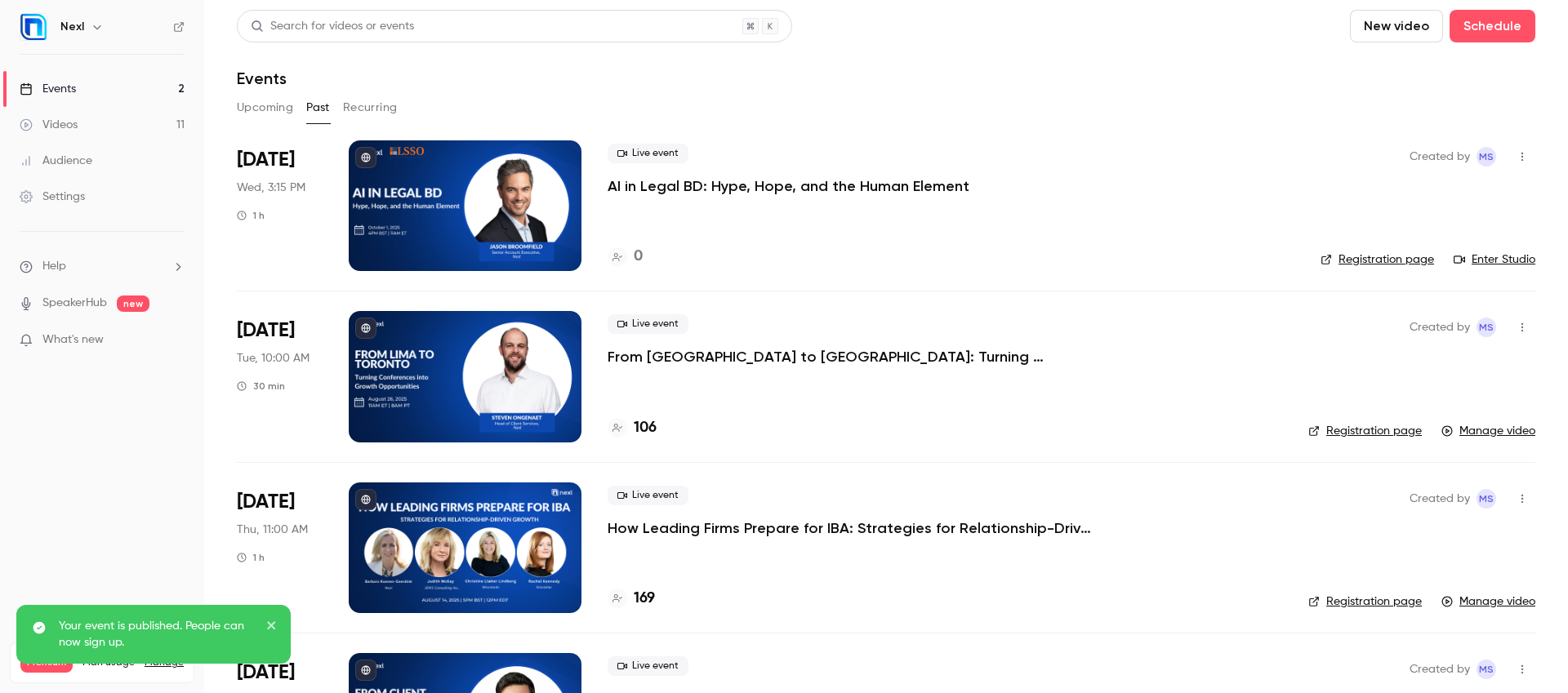
click at [637, 185] on p "AI in Legal BD: Hype, Hope, and the Human Element" at bounding box center [789, 186] width 362 height 19
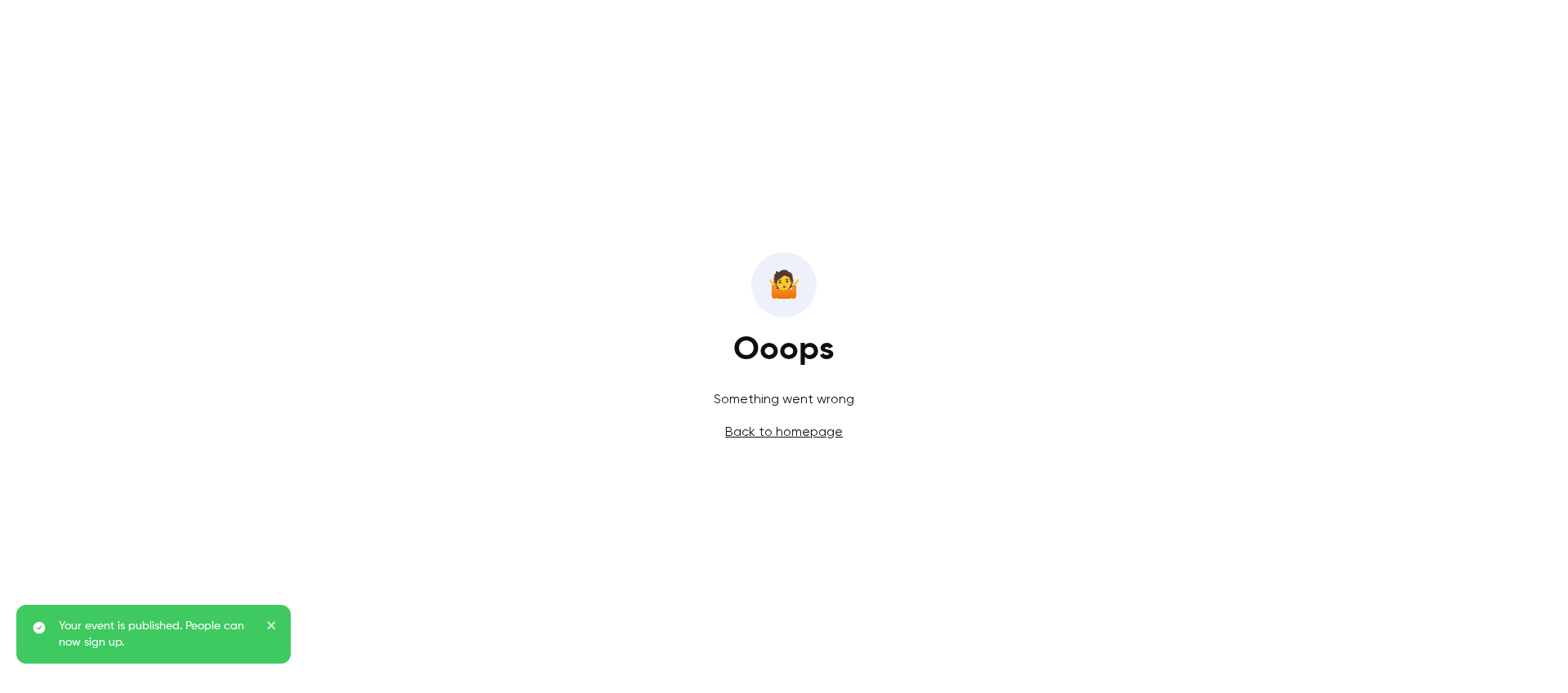
click at [785, 423] on link "Back to homepage" at bounding box center [784, 431] width 117 height 15
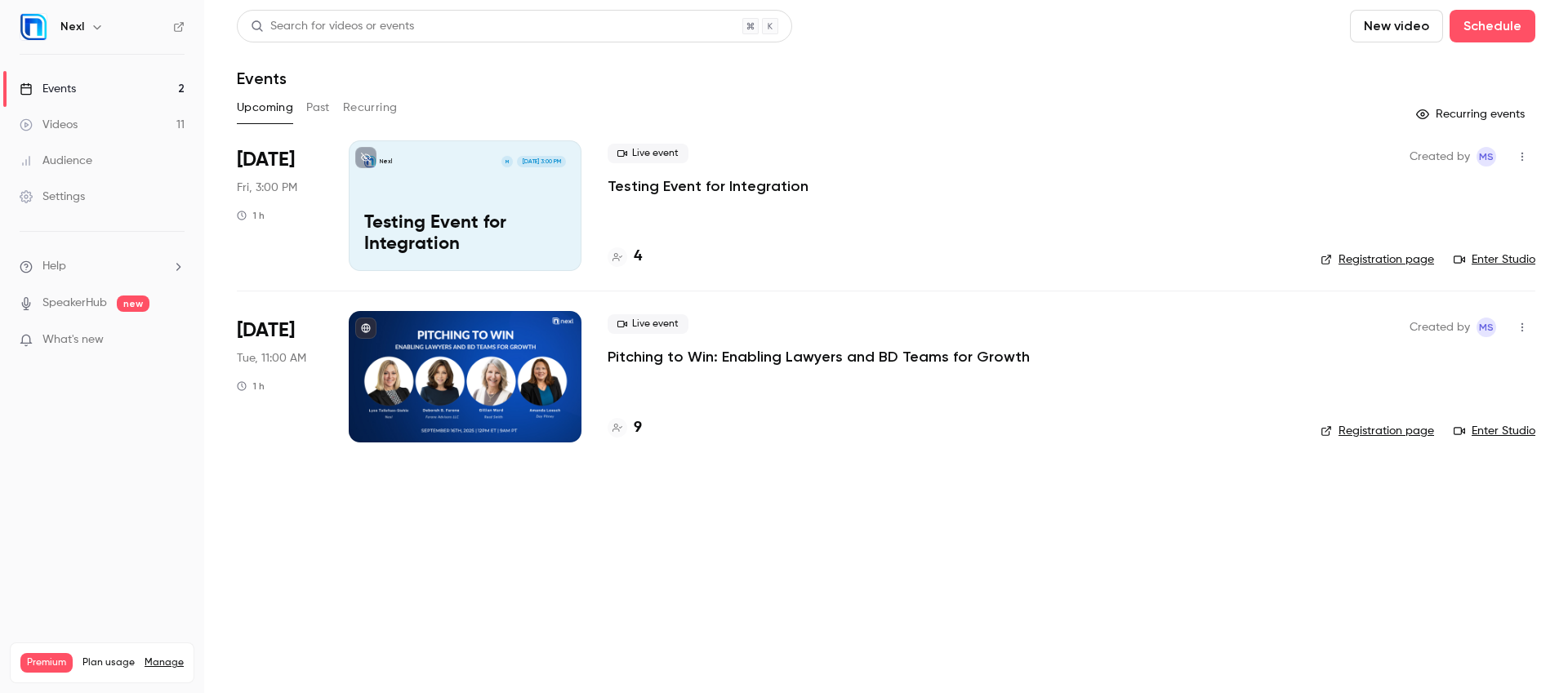
click at [314, 98] on button "Past" at bounding box center [318, 107] width 24 height 26
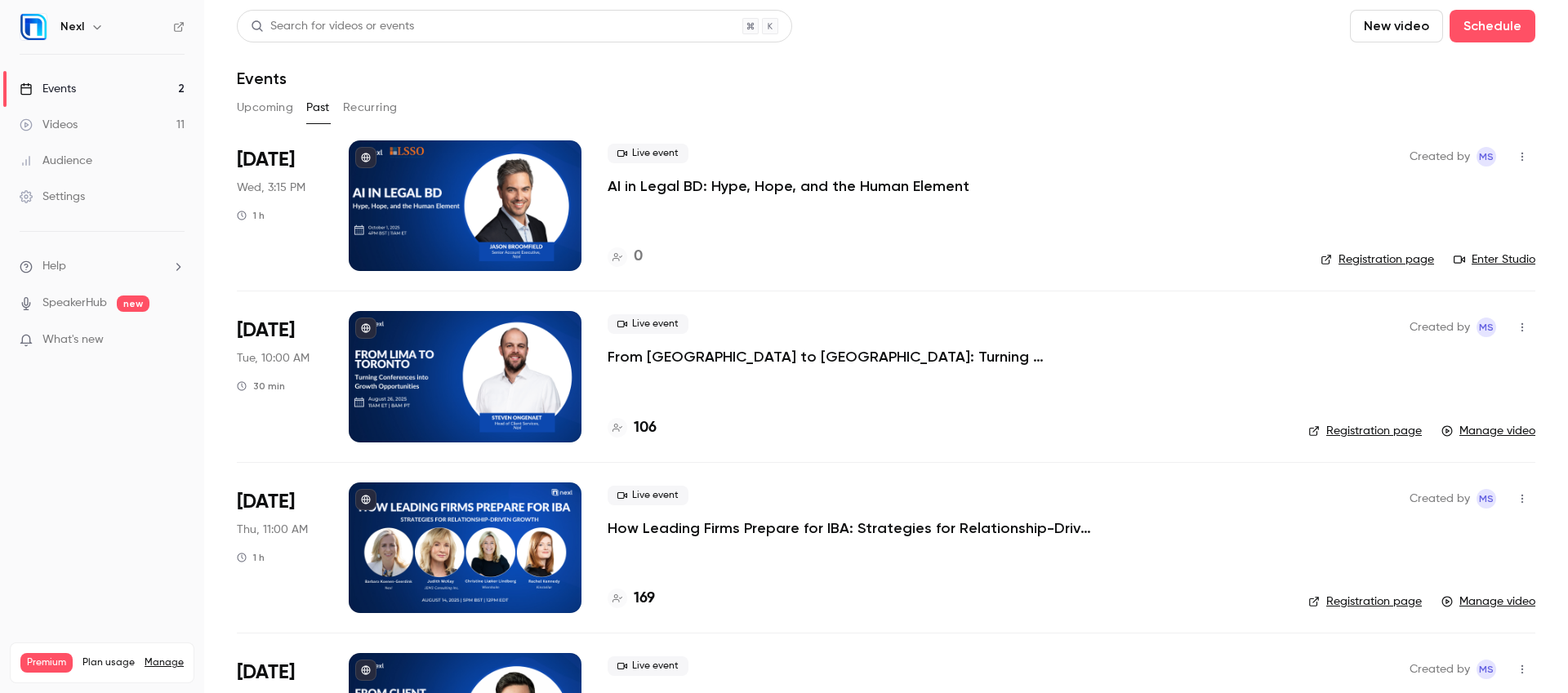
click at [1369, 256] on link "Registration page" at bounding box center [1377, 259] width 113 height 16
click at [719, 190] on p "AI in Legal BD: Hype, Hope, and the Human Element" at bounding box center [789, 186] width 362 height 19
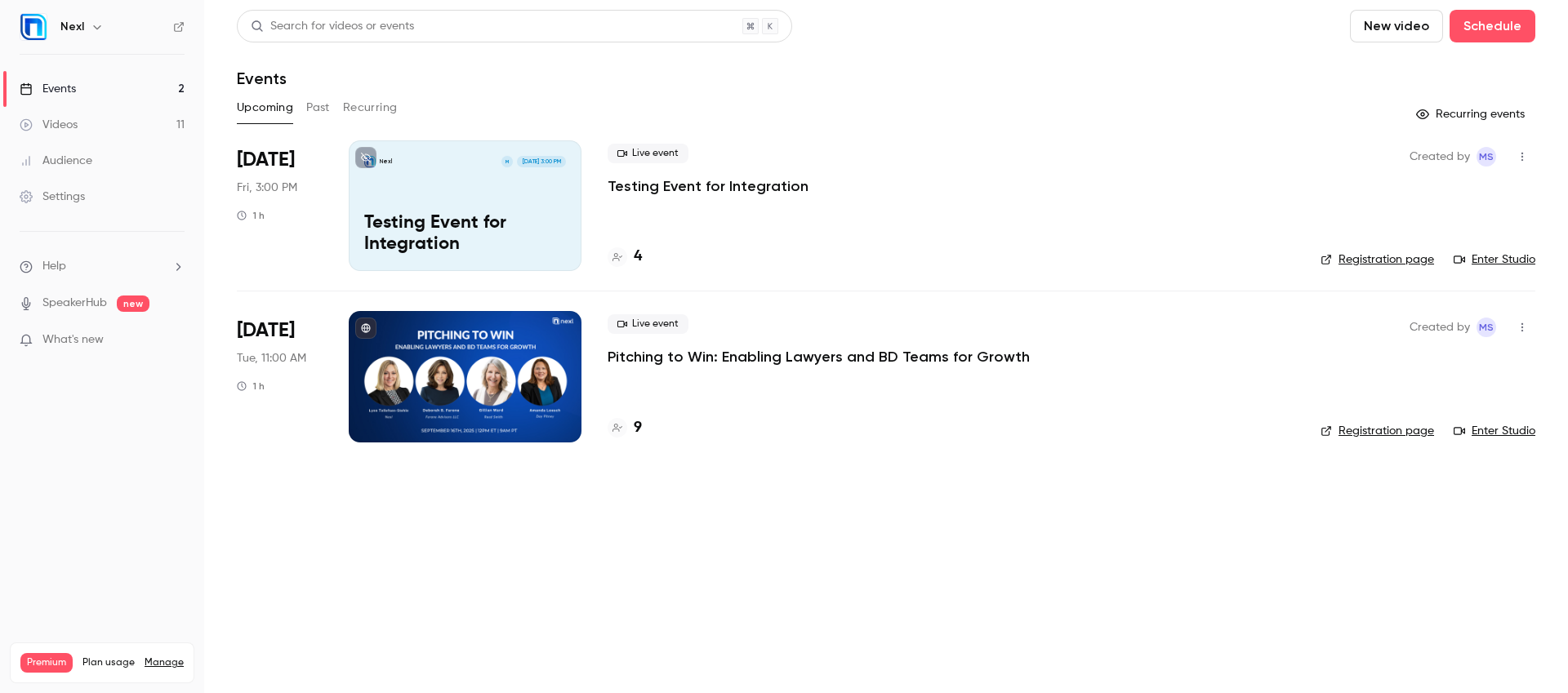
click at [320, 108] on button "Past" at bounding box center [318, 107] width 24 height 26
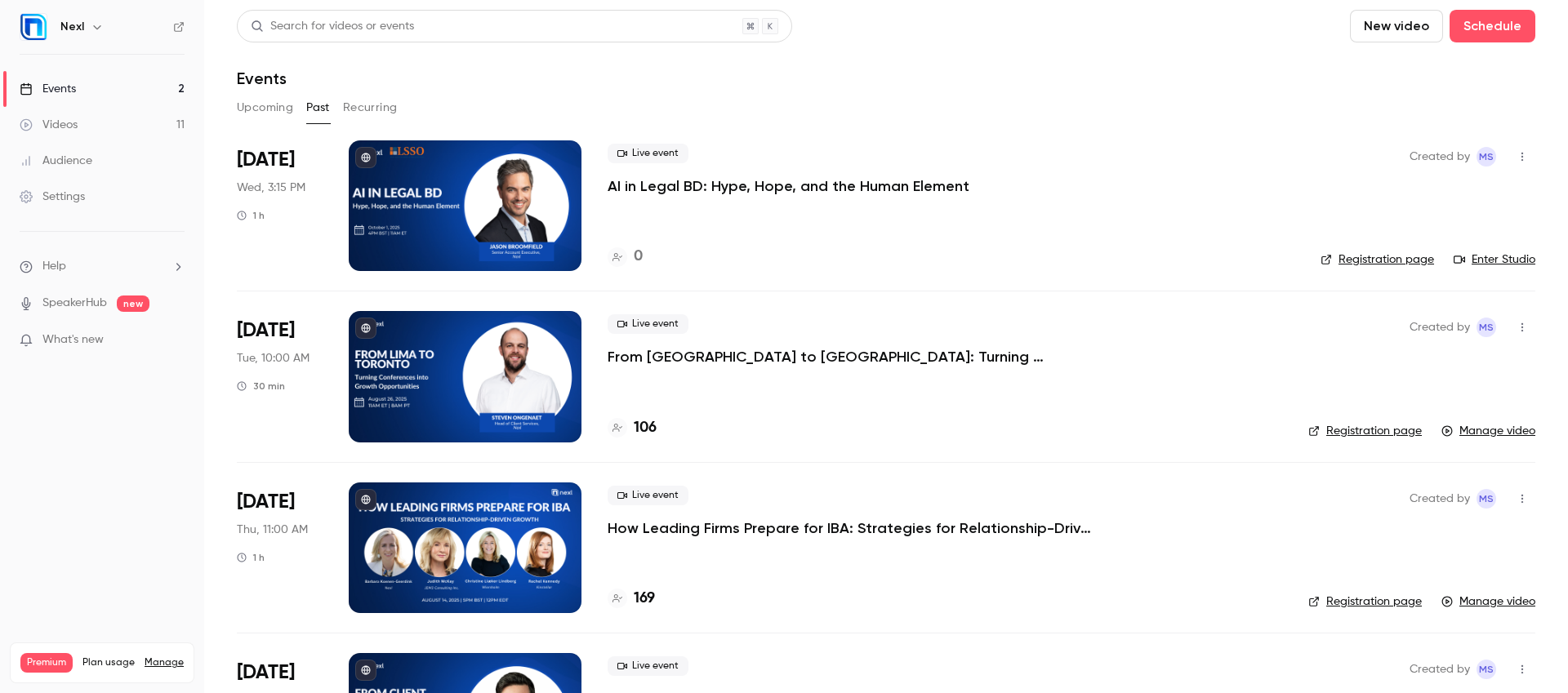
click at [730, 195] on p "AI in Legal BD: Hype, Hope, and the Human Element" at bounding box center [789, 186] width 362 height 19
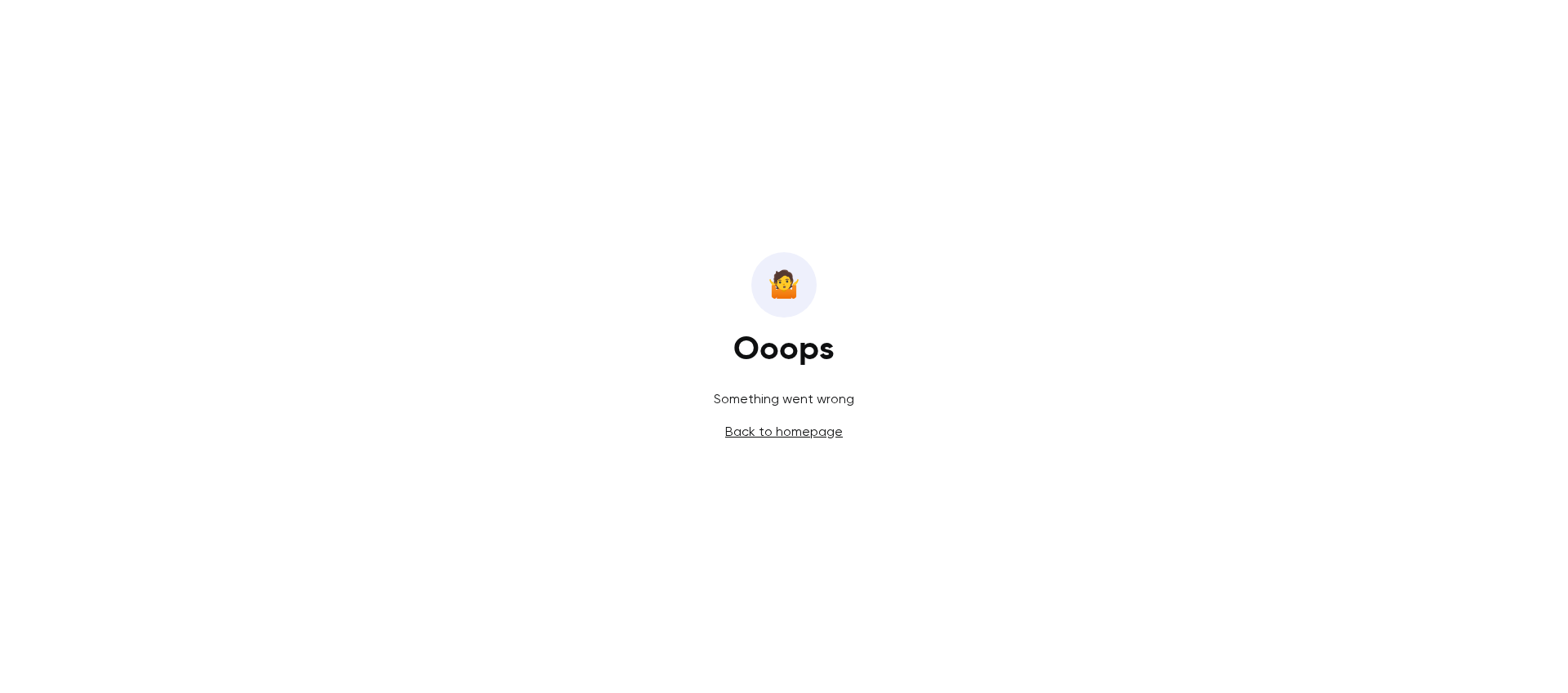
click at [817, 434] on link "Back to homepage" at bounding box center [784, 431] width 117 height 15
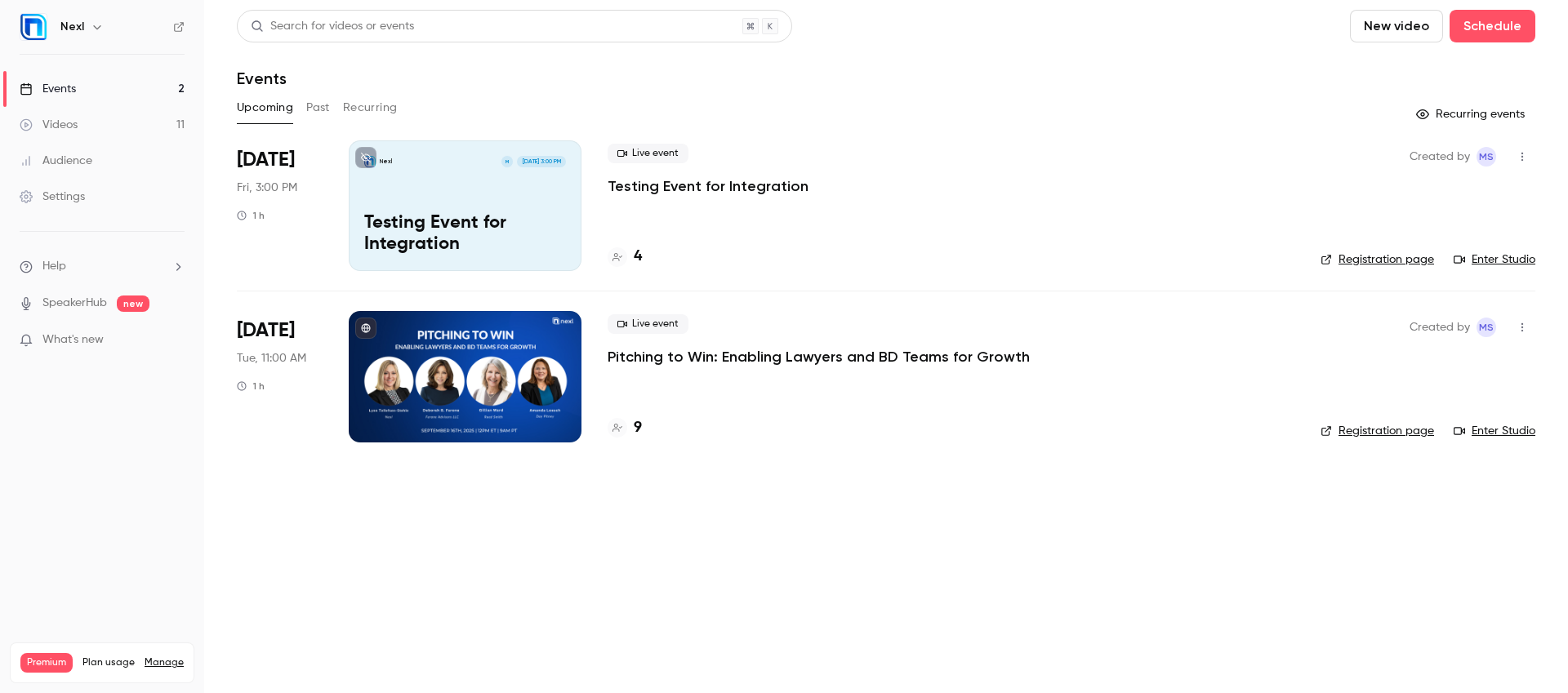
click at [310, 106] on button "Past" at bounding box center [318, 107] width 24 height 26
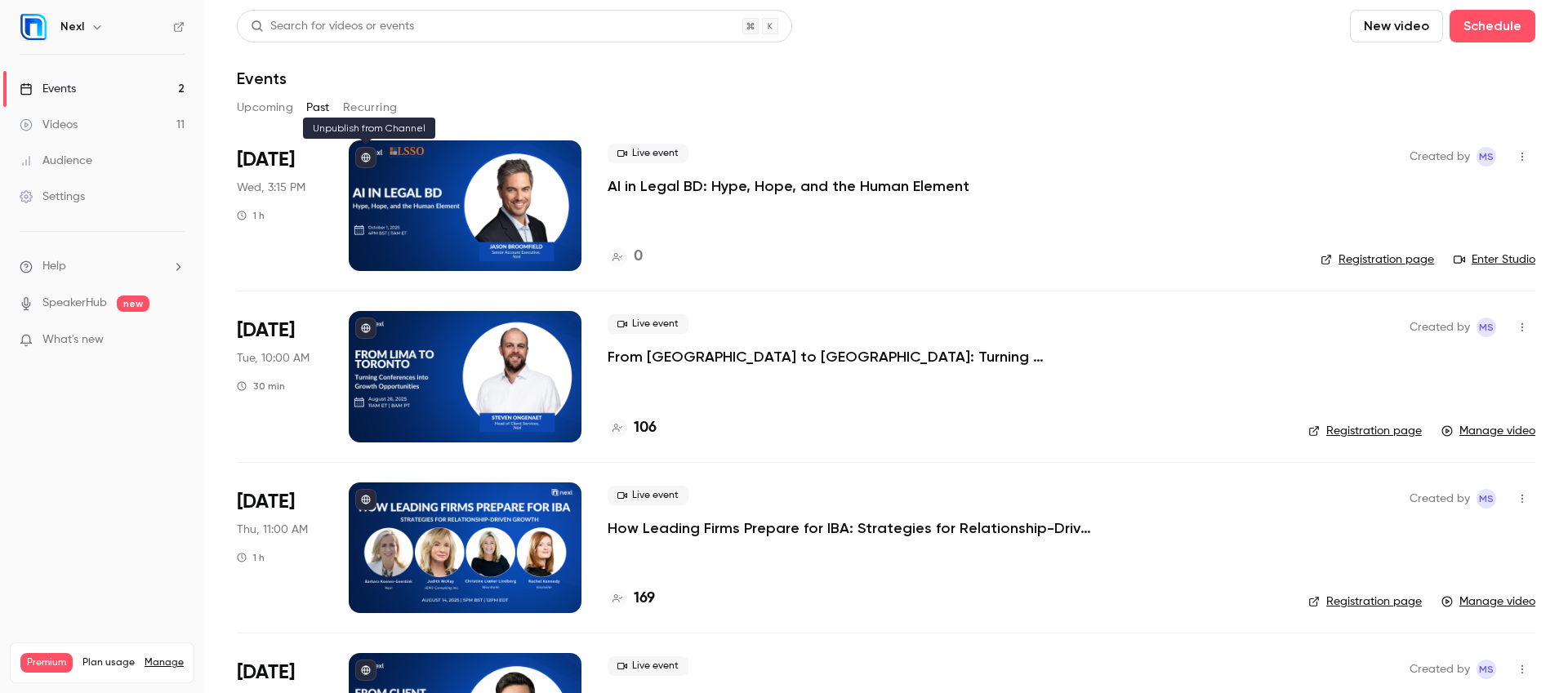
click at [373, 161] on button at bounding box center [365, 157] width 21 height 21
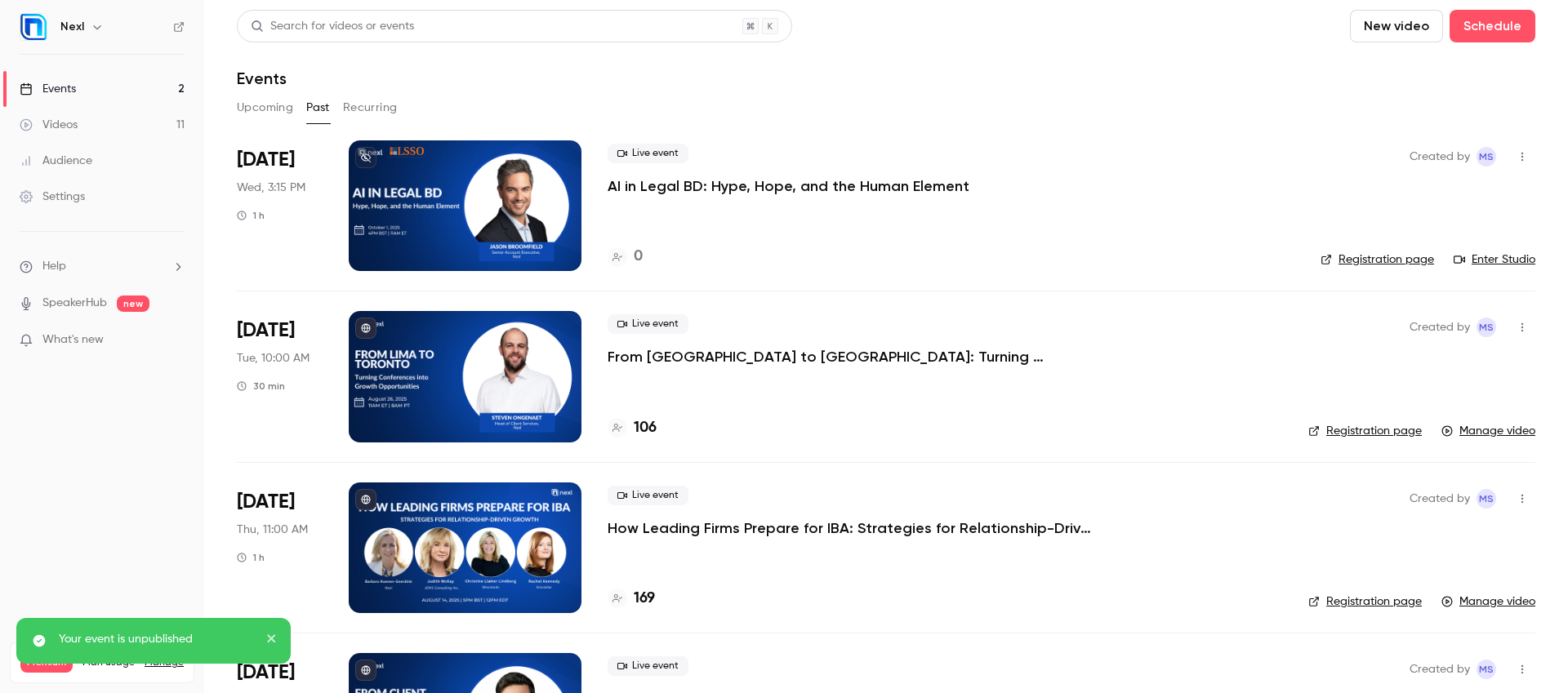
click at [1516, 151] on icon "button" at bounding box center [1522, 157] width 13 height 12
click at [1432, 285] on div "Duplicate" at bounding box center [1446, 283] width 124 height 16
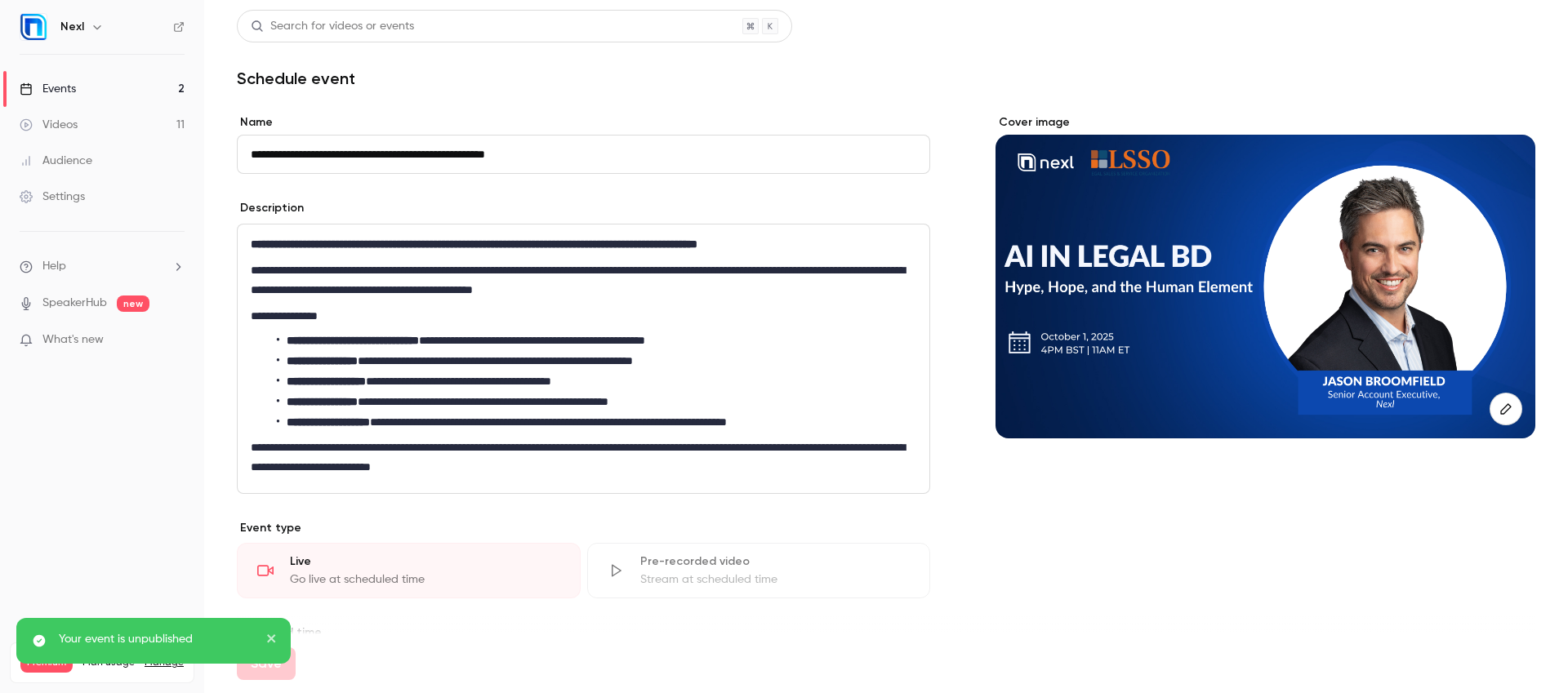
drag, startPoint x: 294, startPoint y: 156, endPoint x: 210, endPoint y: 118, distance: 92.2
click at [212, 155] on main "**********" at bounding box center [885, 346] width 1363 height 693
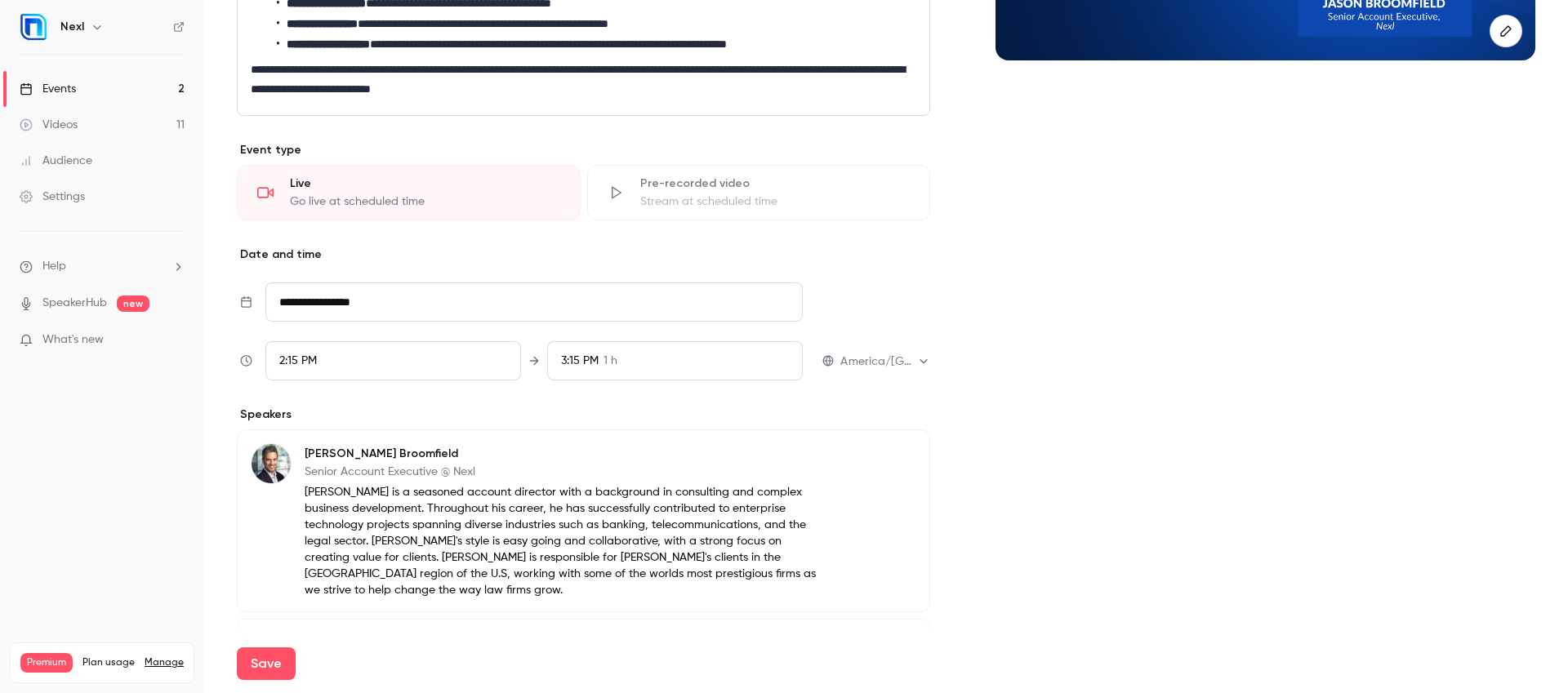
scroll to position [382, 0]
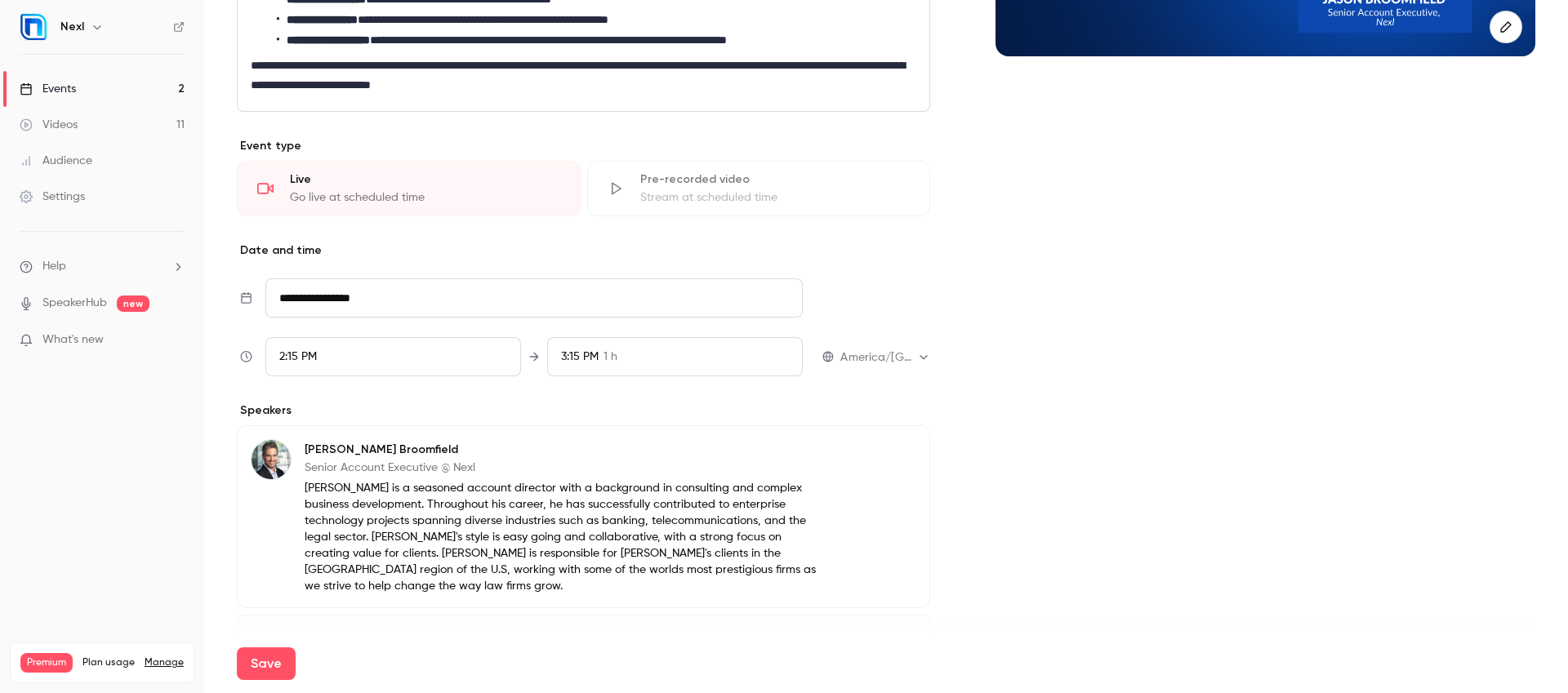
type input "**********"
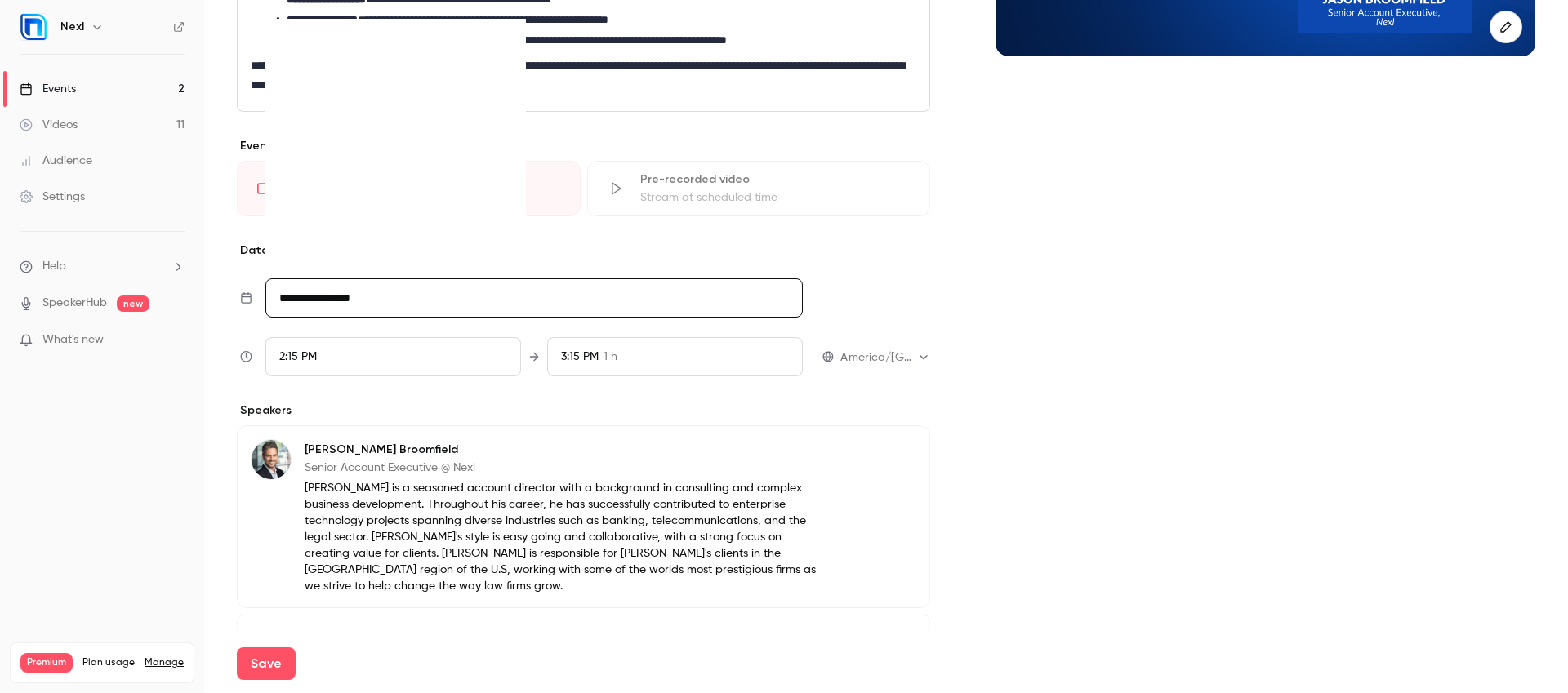
click at [338, 292] on input "**********" at bounding box center [534, 297] width 538 height 39
click at [504, 12] on icon "Move forward to switch to the next month." at bounding box center [501, 18] width 19 height 19
click at [504, 12] on li "**********" at bounding box center [593, 20] width 633 height 17
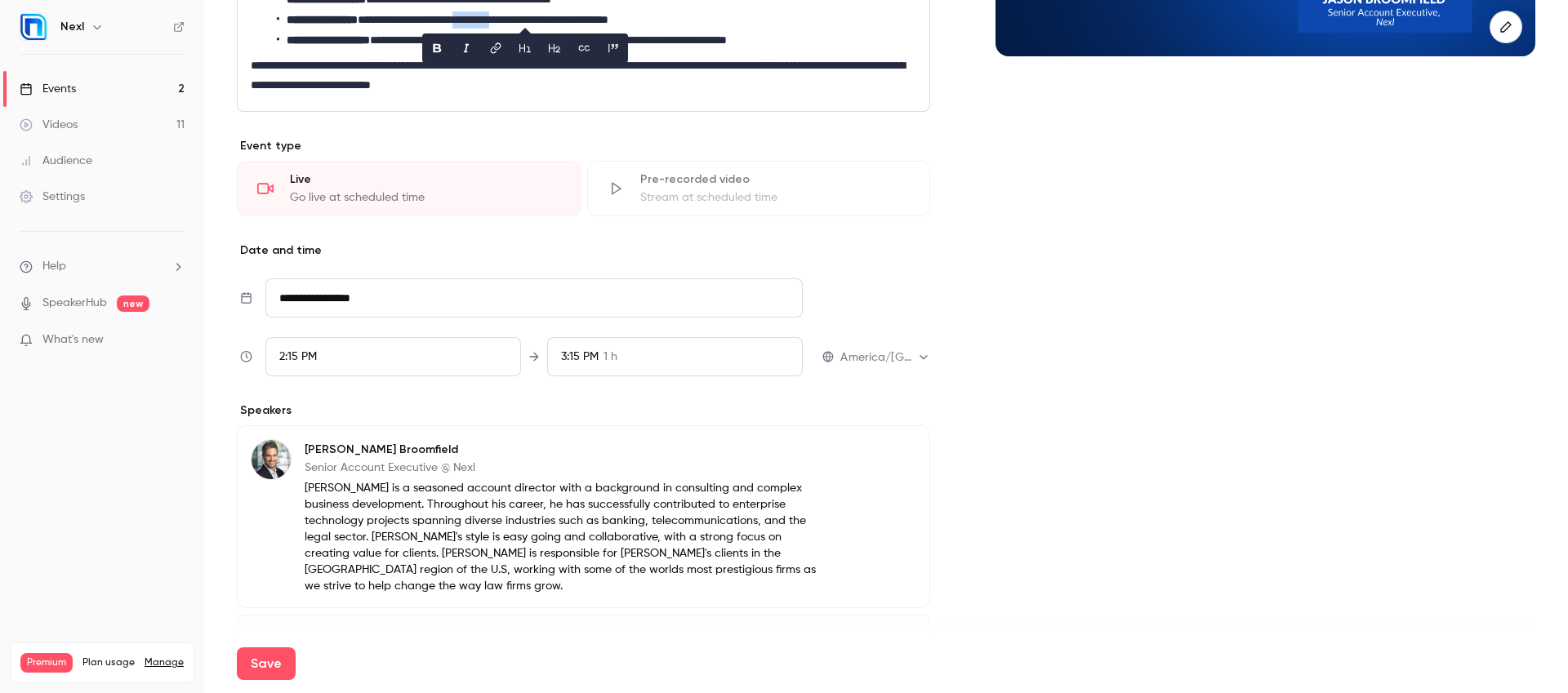
click at [344, 297] on input "**********" at bounding box center [534, 297] width 538 height 39
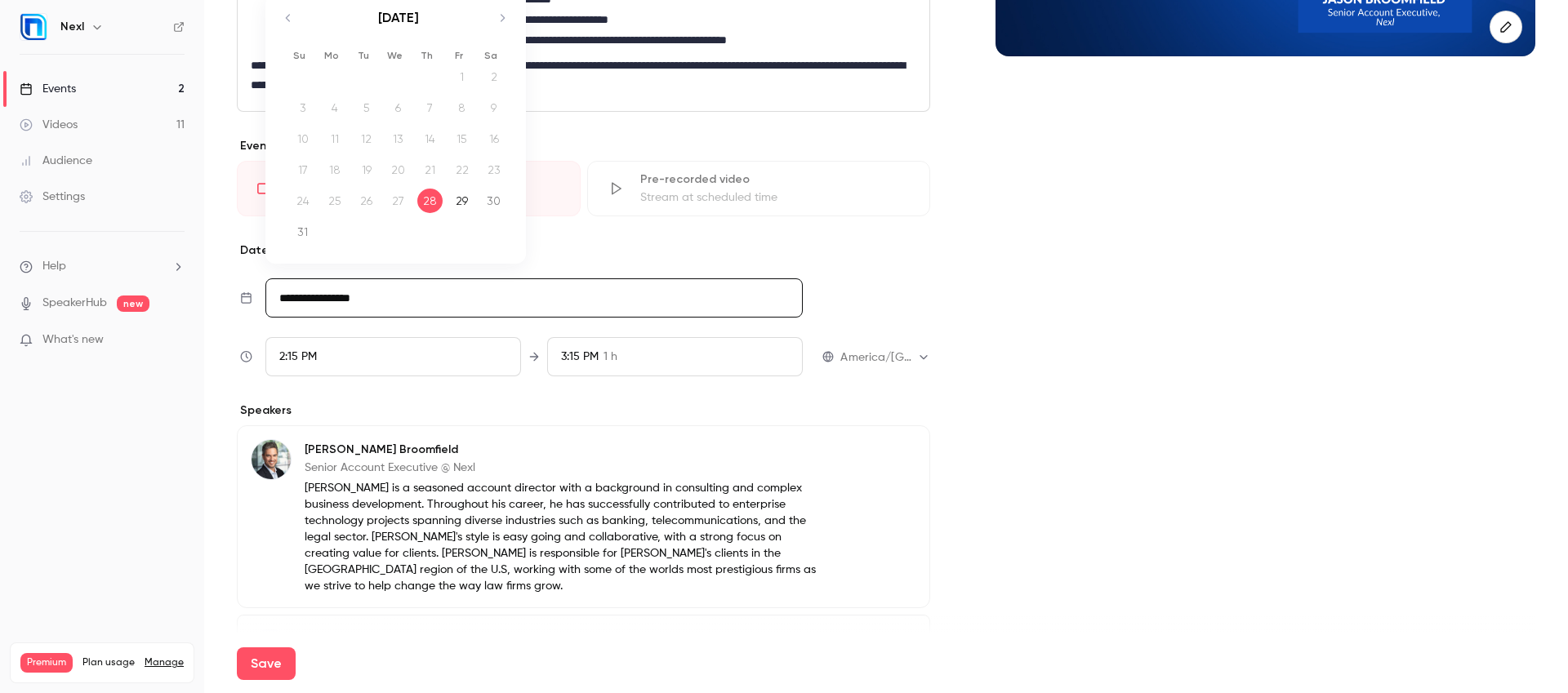
click at [498, 23] on icon "Move forward to switch to the next month." at bounding box center [501, 18] width 19 height 19
click at [502, 39] on icon "Move forward to switch to the next month." at bounding box center [502, 41] width 4 height 8
click at [393, 106] on div "1" at bounding box center [398, 100] width 25 height 25
type input "**********"
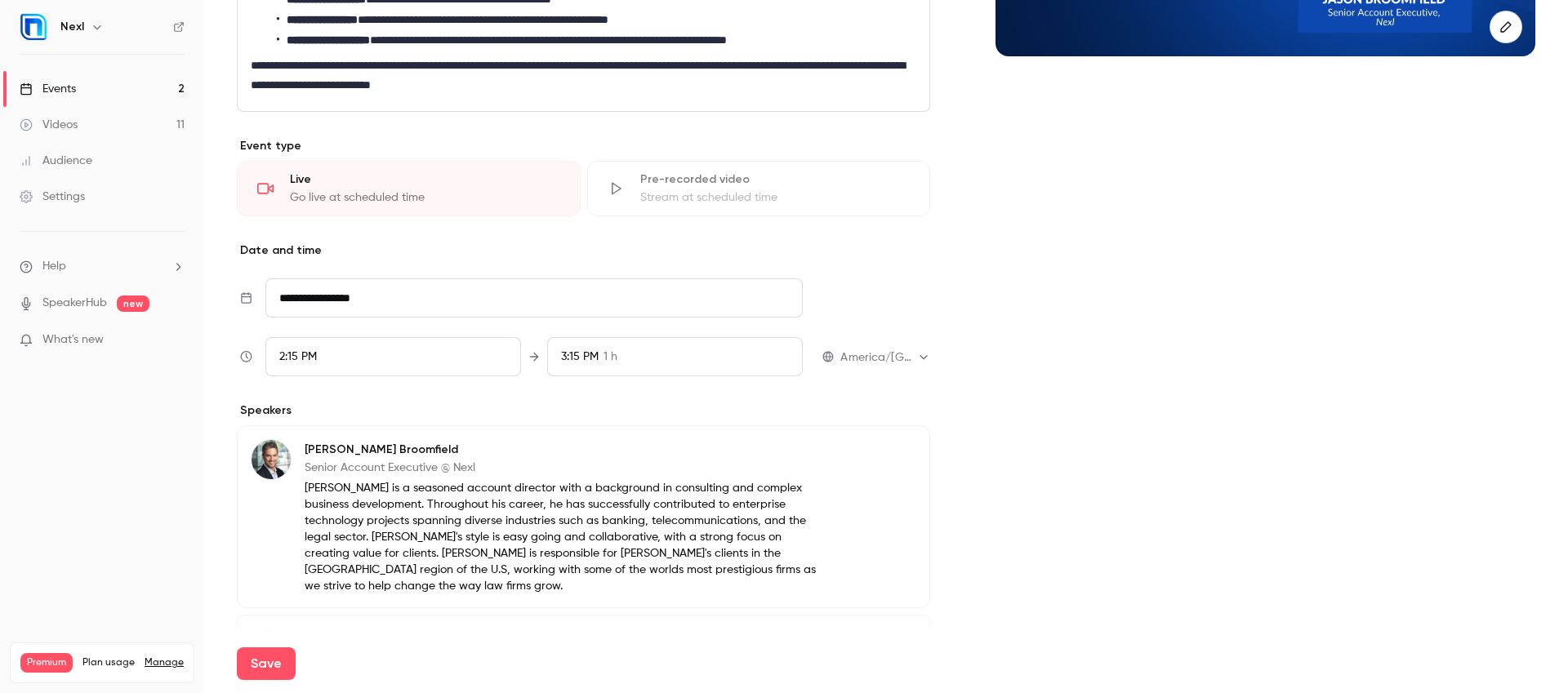
click at [374, 347] on div "2:15 PM" at bounding box center [393, 357] width 255 height 39
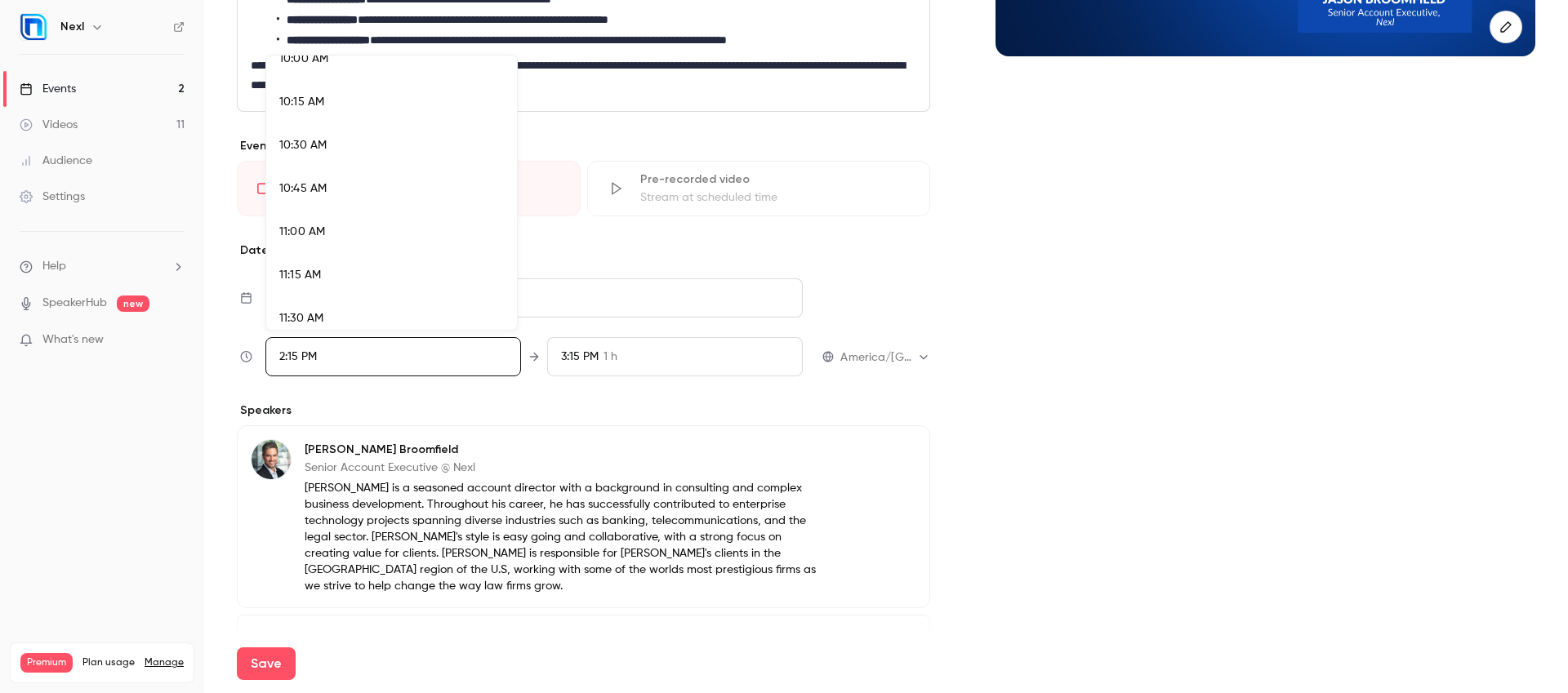
scroll to position [1721, 0]
click at [378, 97] on li "10:00 AM" at bounding box center [391, 86] width 251 height 43
click at [624, 418] on div at bounding box center [784, 346] width 1568 height 693
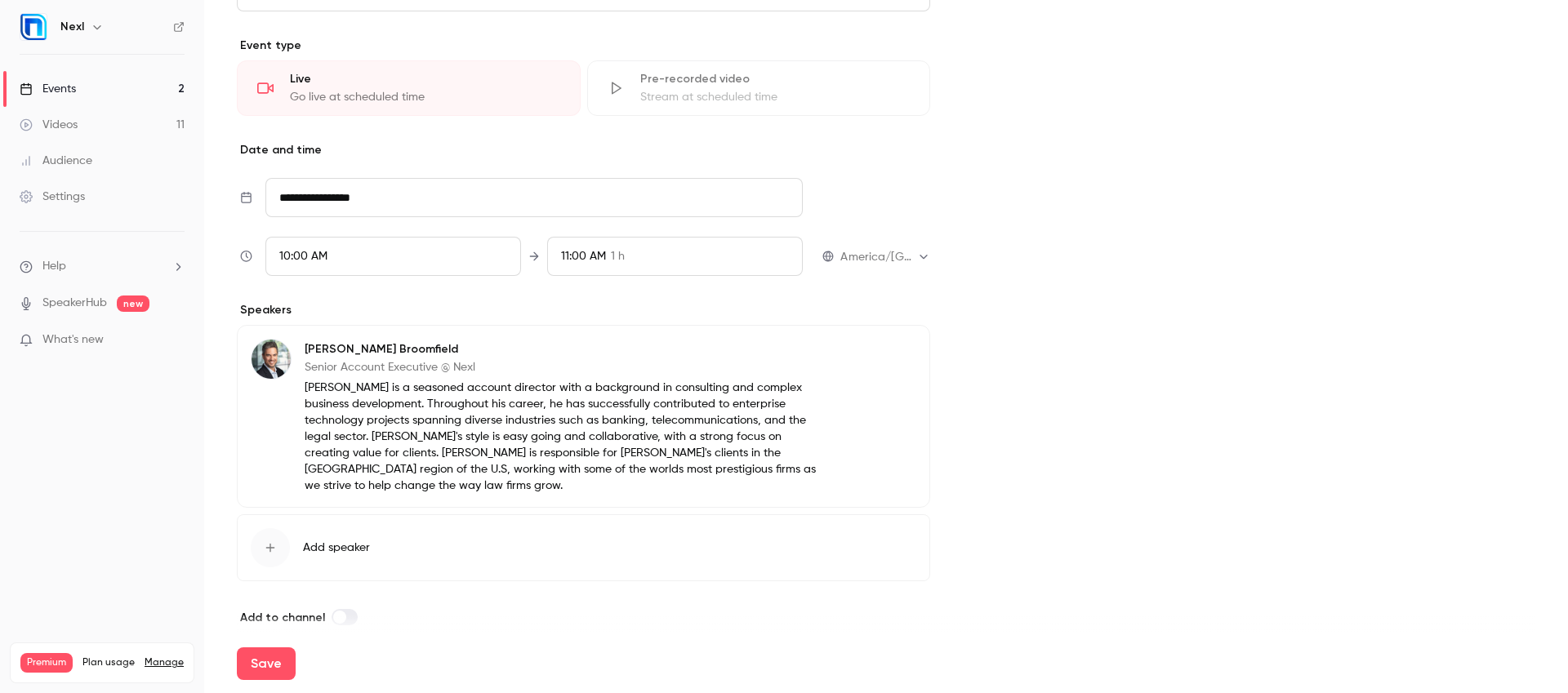
scroll to position [485, 0]
click at [265, 658] on button "Save" at bounding box center [266, 663] width 59 height 33
type input "**********"
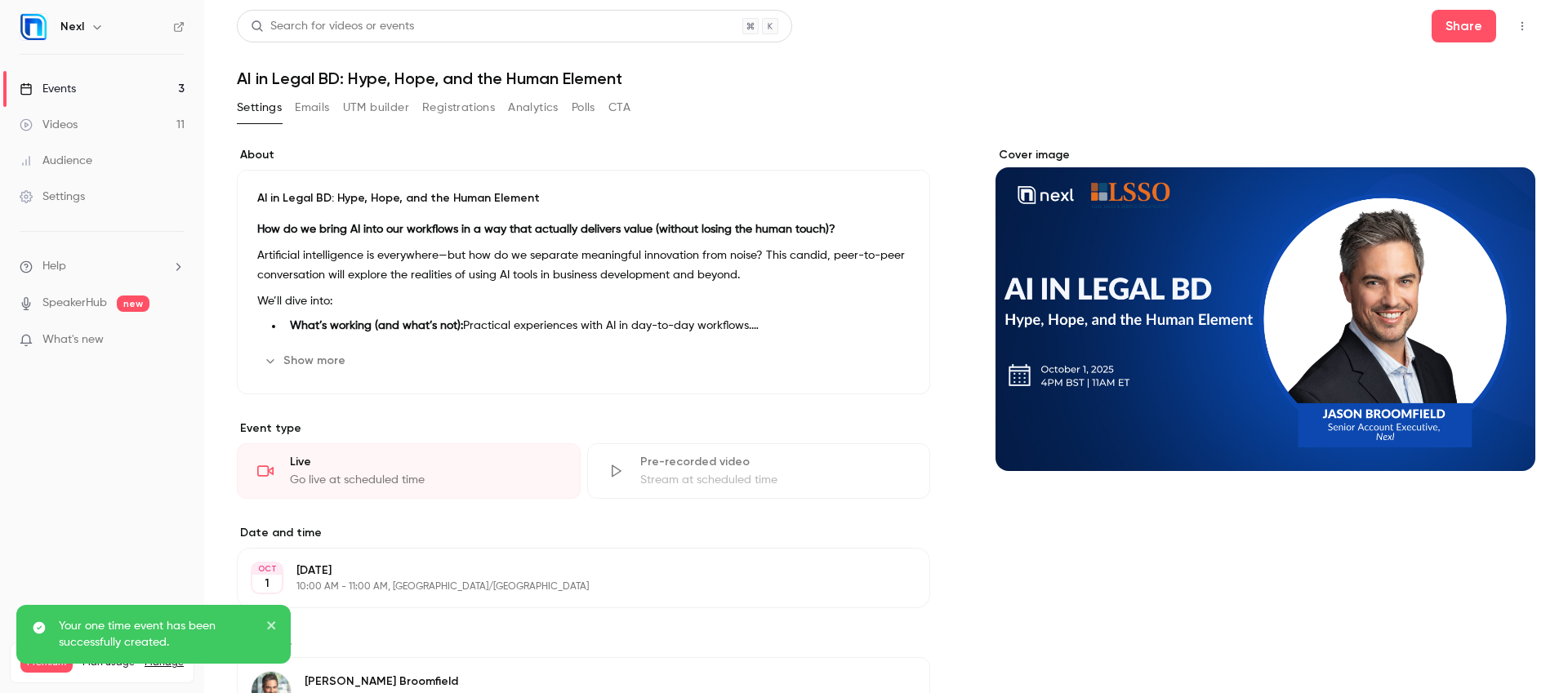
click at [121, 90] on link "Events 3" at bounding box center [101, 89] width 204 height 36
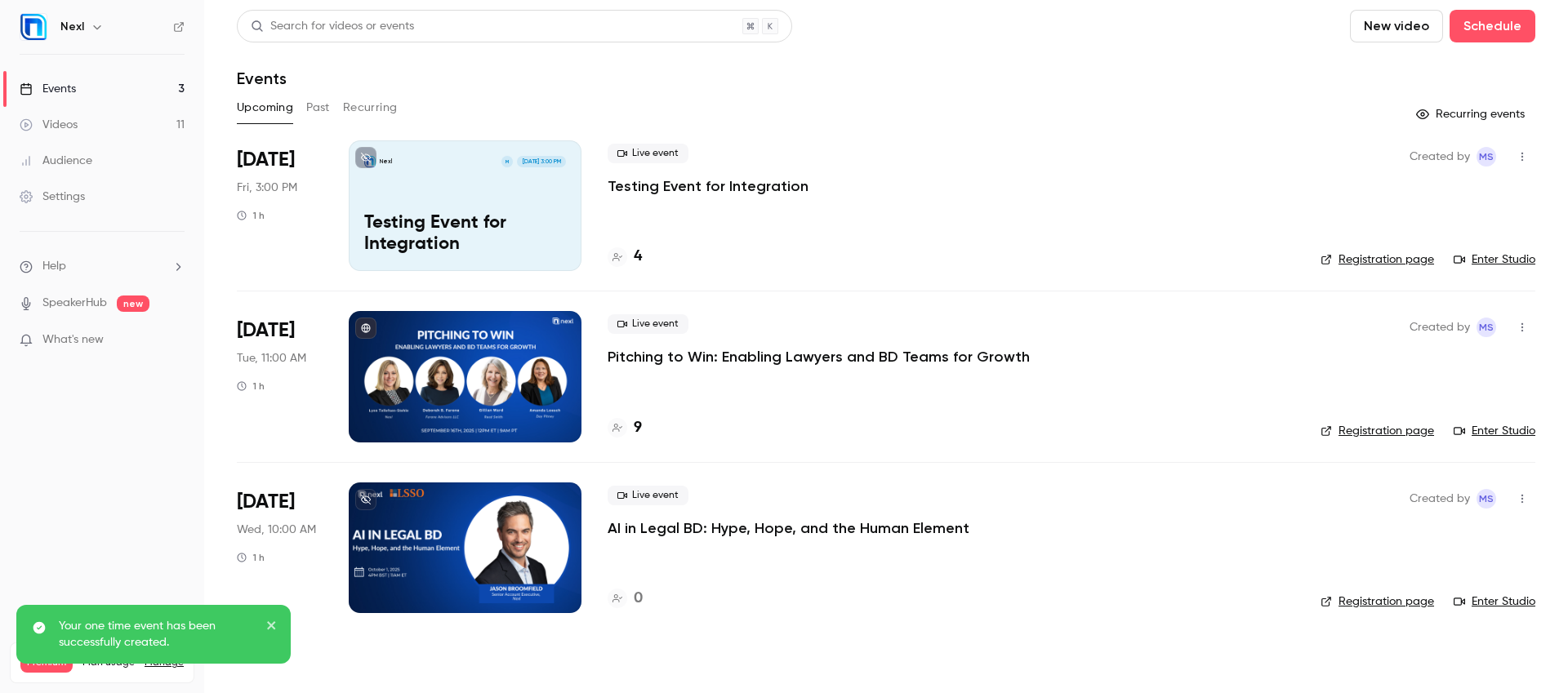
click at [680, 539] on div "Live event AI in Legal BD: Hype, Hope, and the Human Element 0" at bounding box center [951, 548] width 686 height 131
click at [680, 534] on p "AI in Legal BD: Hype, Hope, and the Human Element" at bounding box center [789, 527] width 362 height 19
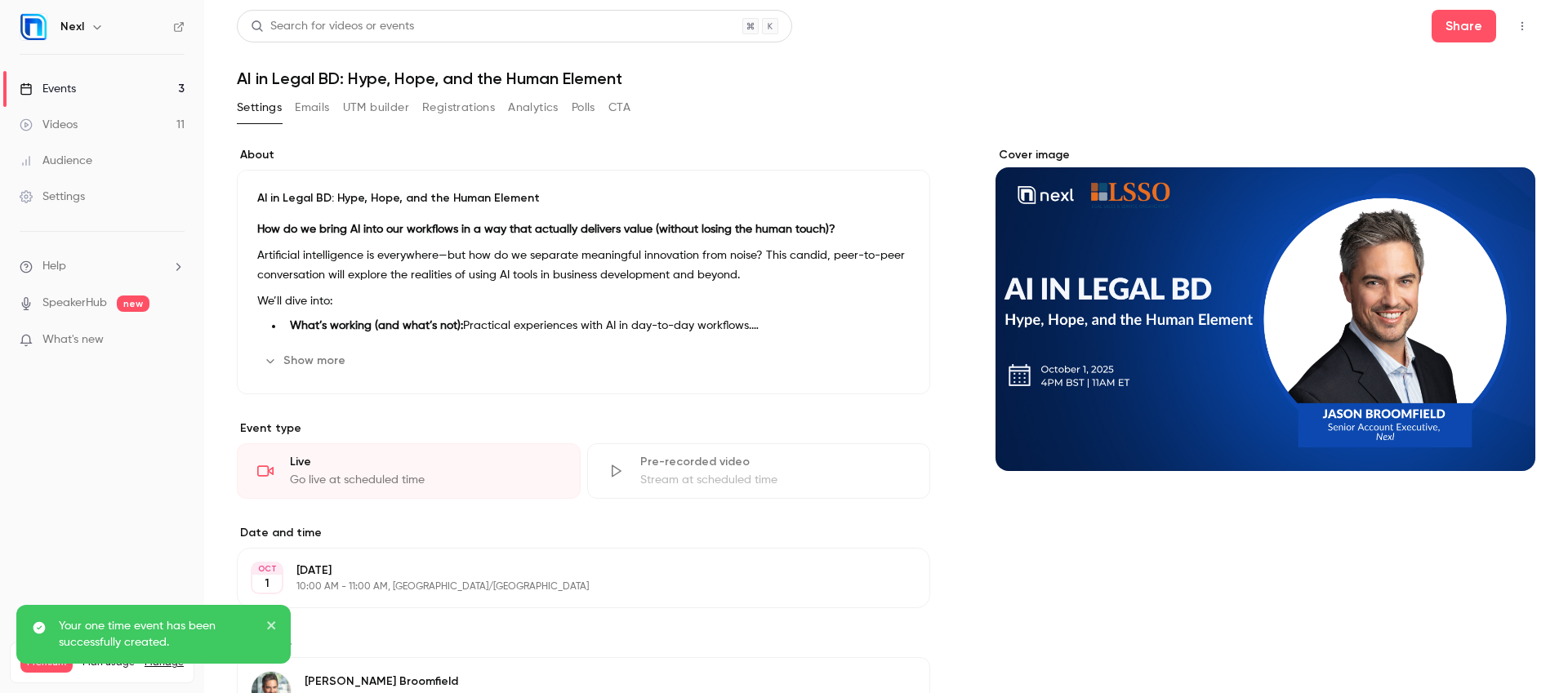
click at [473, 104] on button "Registrations" at bounding box center [458, 107] width 73 height 26
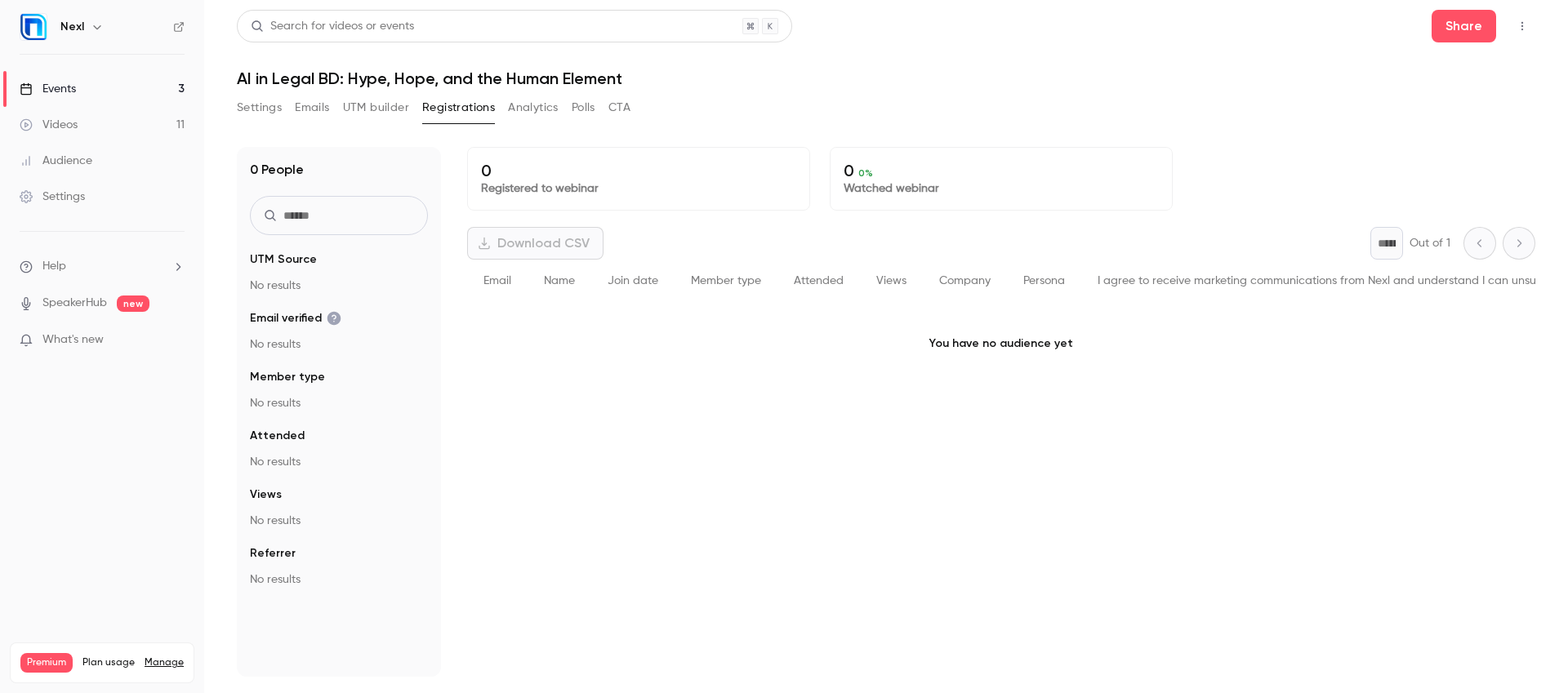
click at [135, 81] on link "Events 3" at bounding box center [101, 89] width 204 height 36
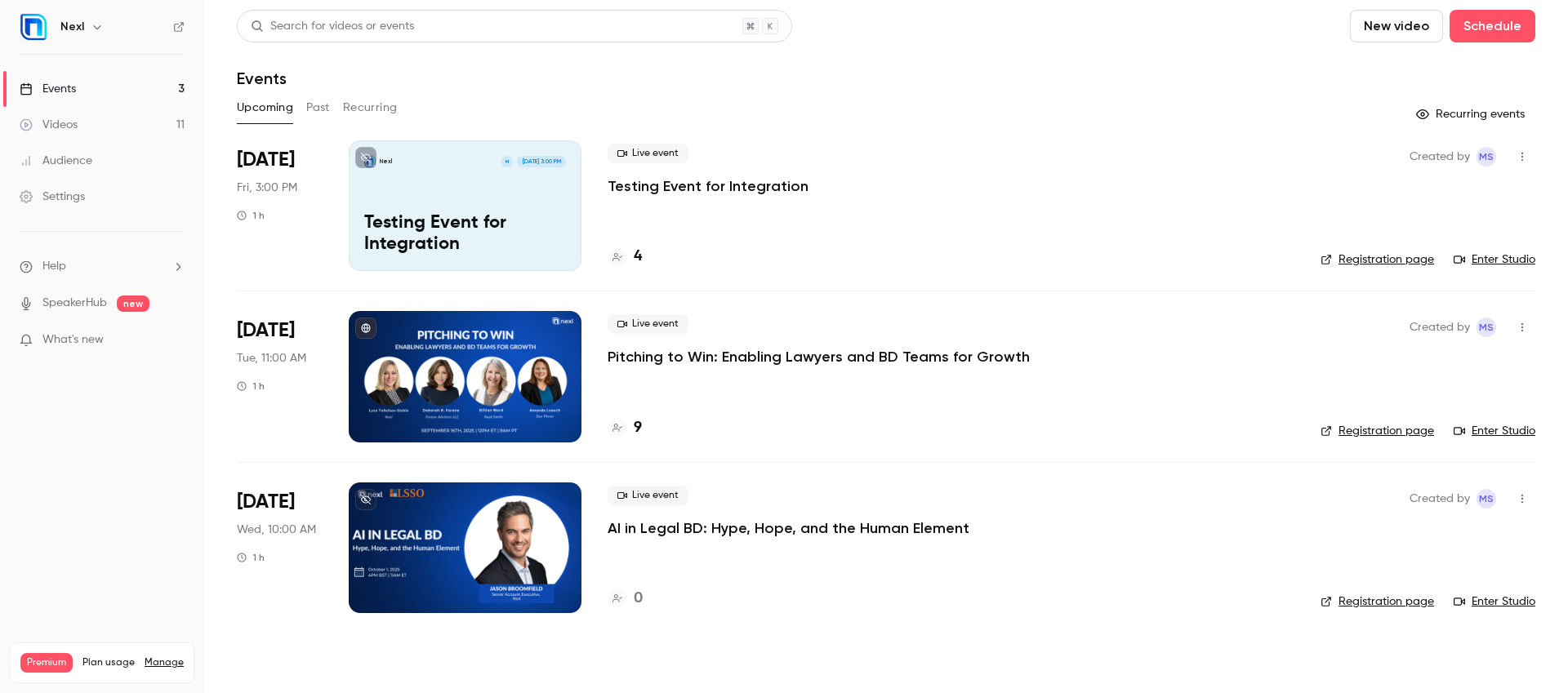
click at [312, 109] on button "Past" at bounding box center [318, 107] width 24 height 26
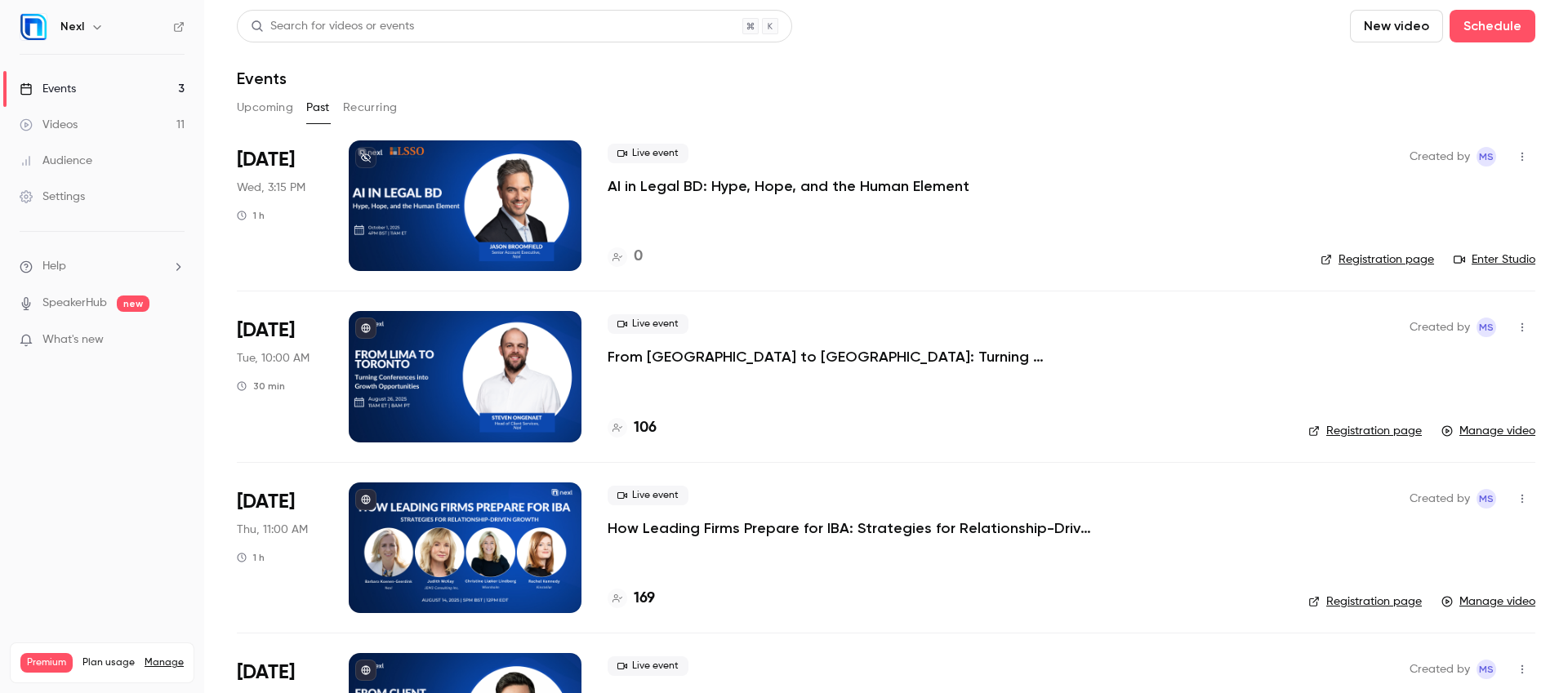
click at [1521, 156] on button "button" at bounding box center [1522, 156] width 26 height 26
click at [1456, 327] on div "Cancel event" at bounding box center [1446, 325] width 124 height 16
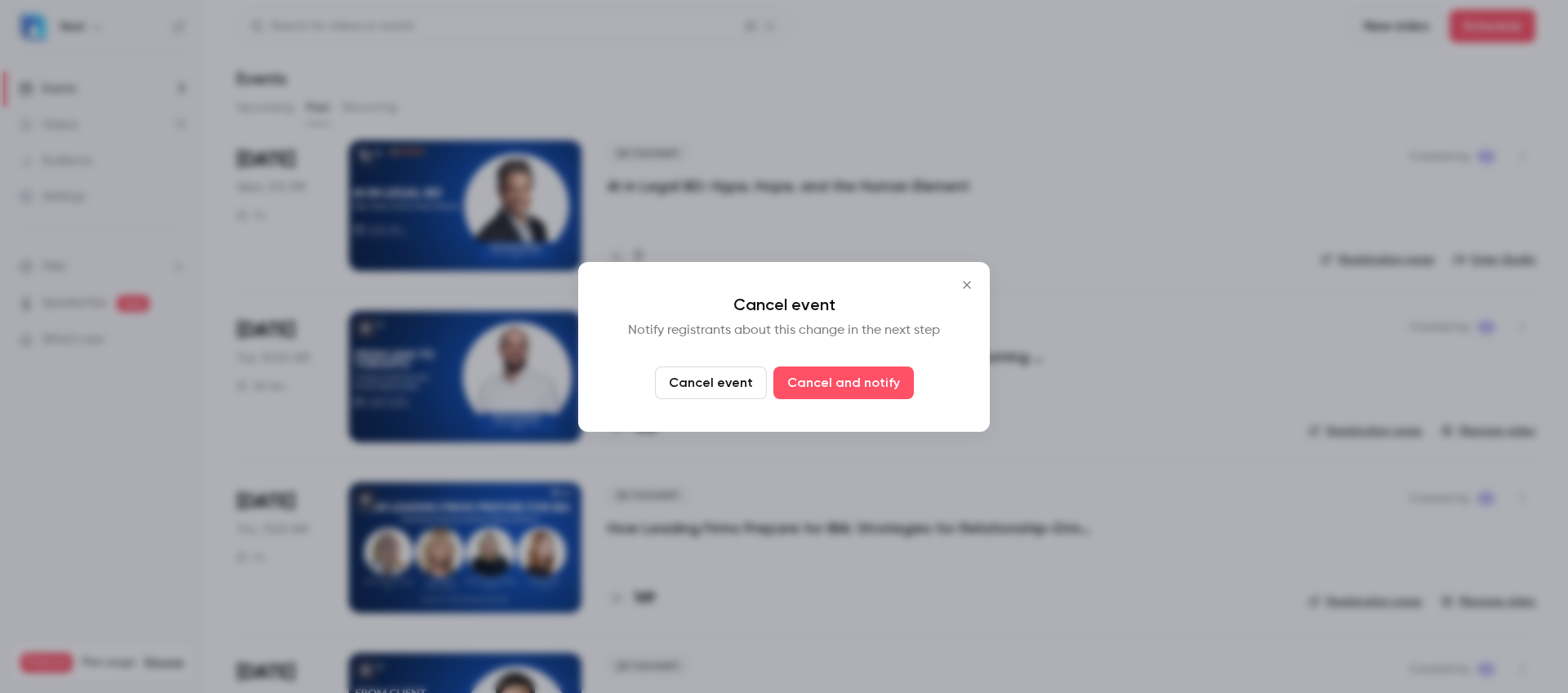
click at [753, 389] on button "Cancel event" at bounding box center [711, 383] width 112 height 33
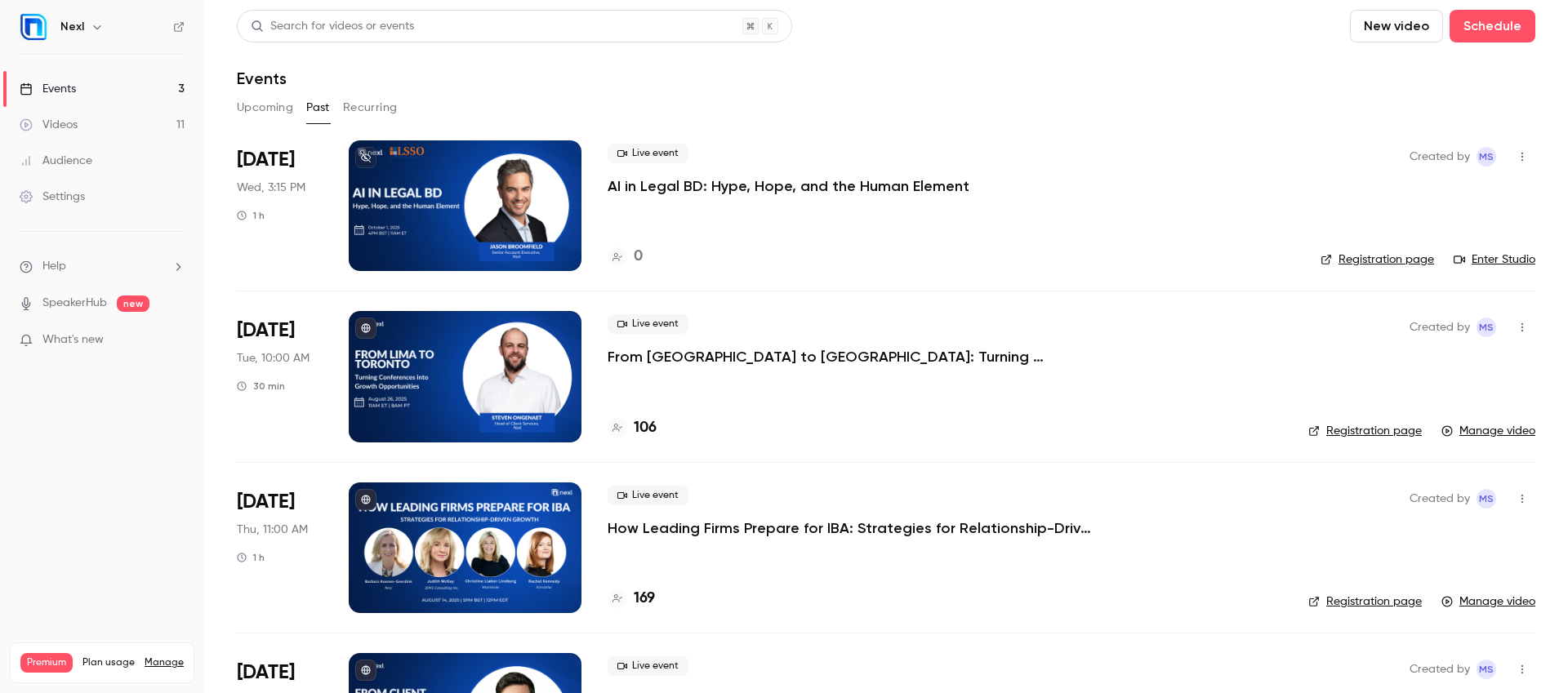
click at [1520, 156] on button "button" at bounding box center [1522, 156] width 26 height 26
click at [1413, 370] on div "Delete" at bounding box center [1446, 368] width 124 height 16
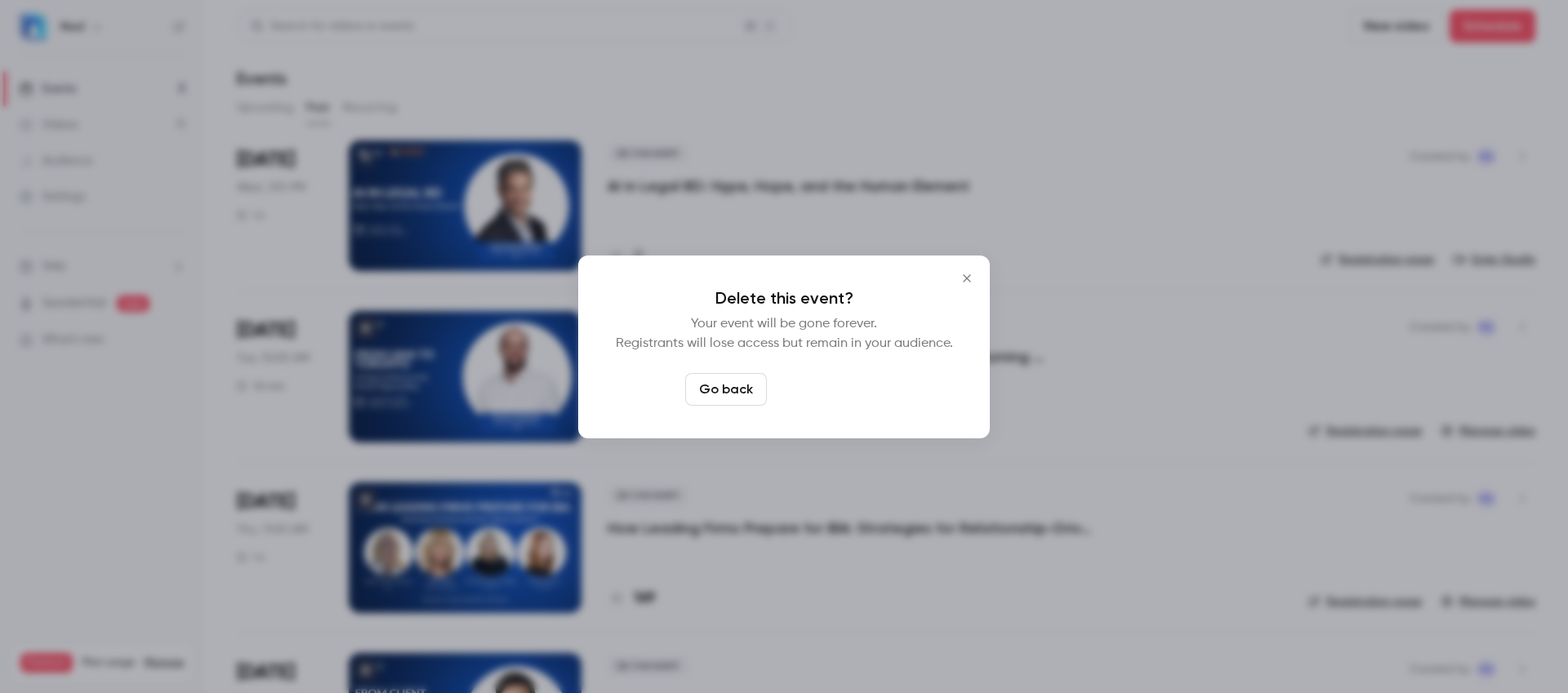
click at [854, 398] on button "Delete event" at bounding box center [828, 389] width 109 height 33
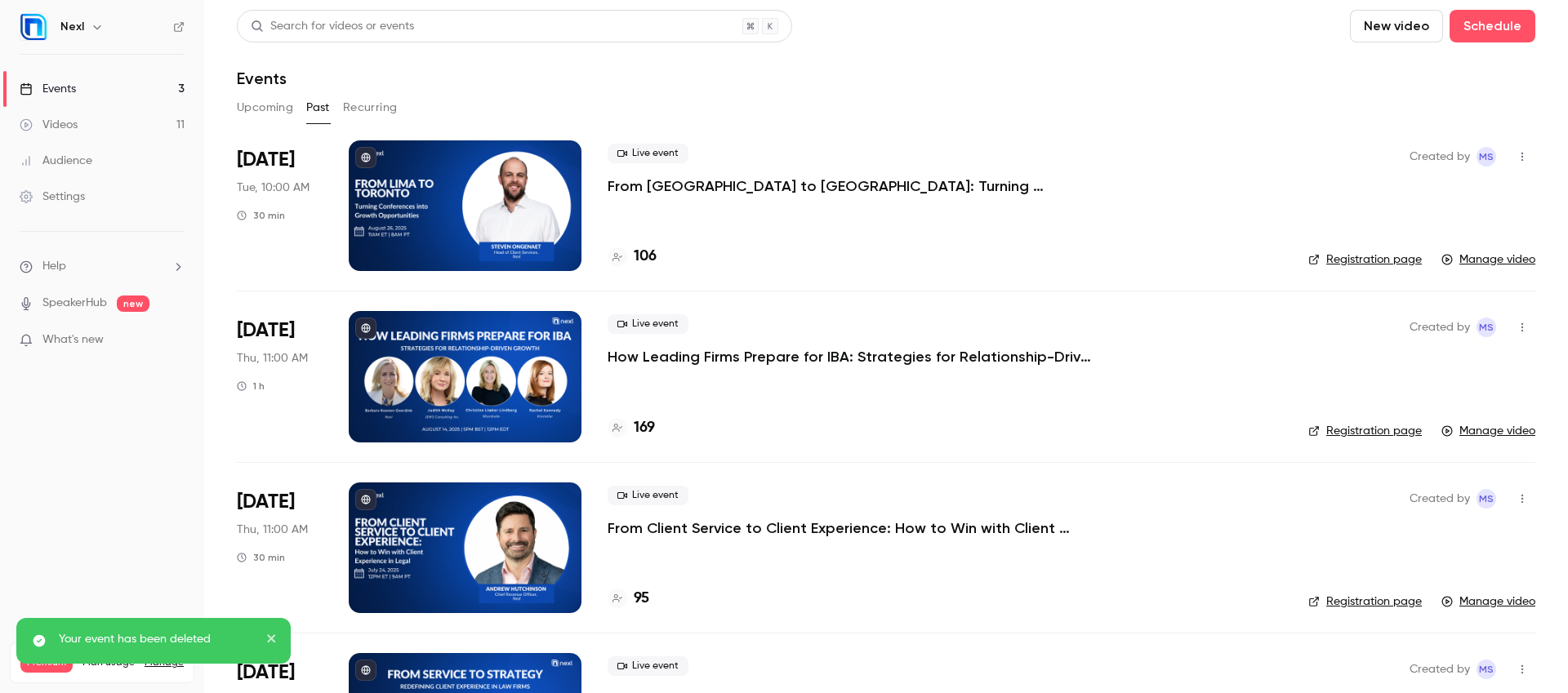
click at [260, 108] on button "Upcoming" at bounding box center [265, 107] width 57 height 26
